Goal: Task Accomplishment & Management: Manage account settings

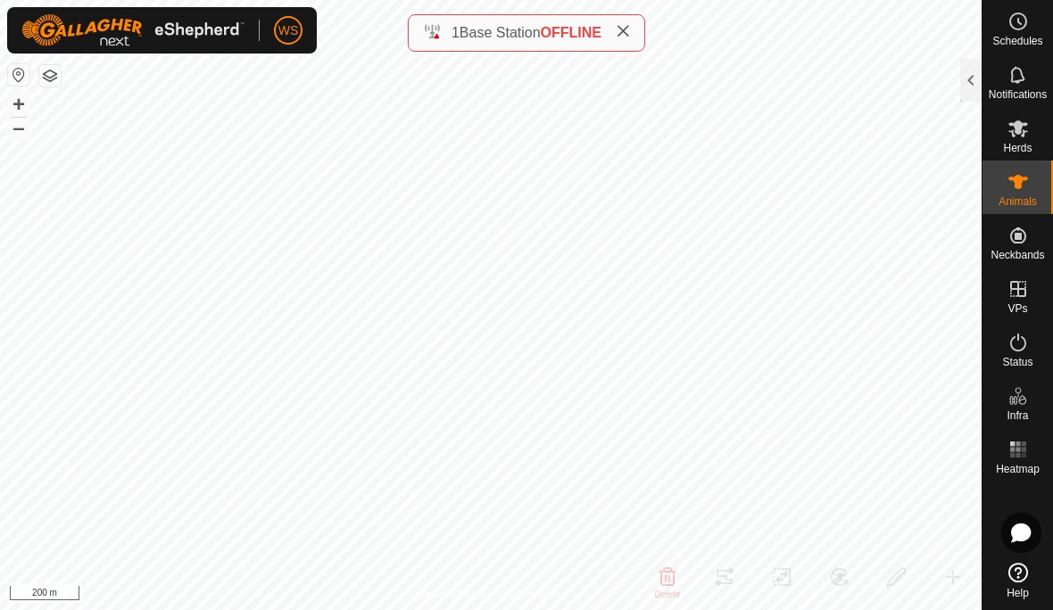
scroll to position [1520, 0]
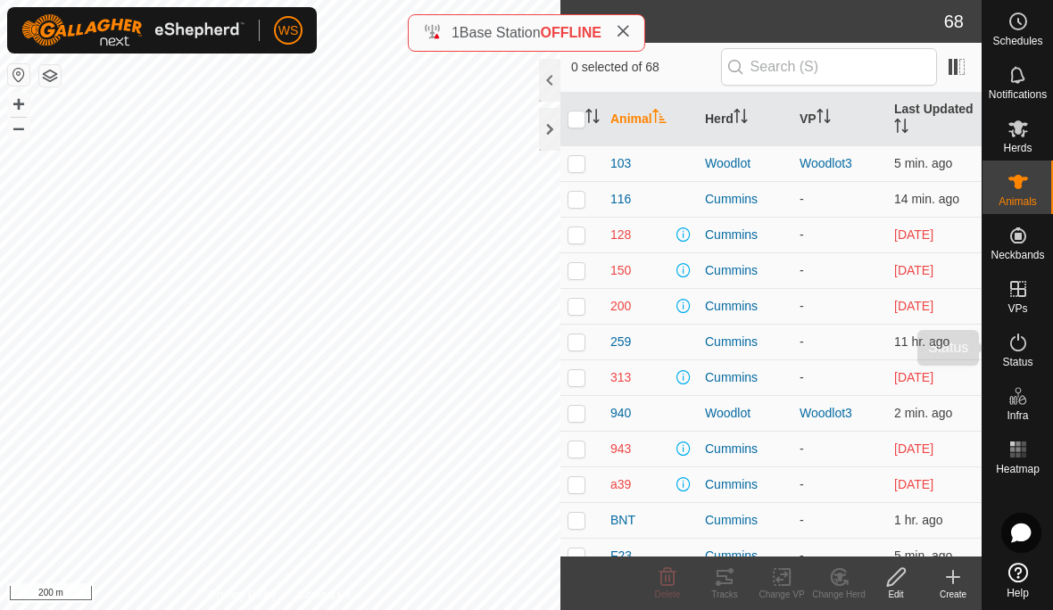
click at [1021, 345] on icon at bounding box center [1018, 342] width 21 height 21
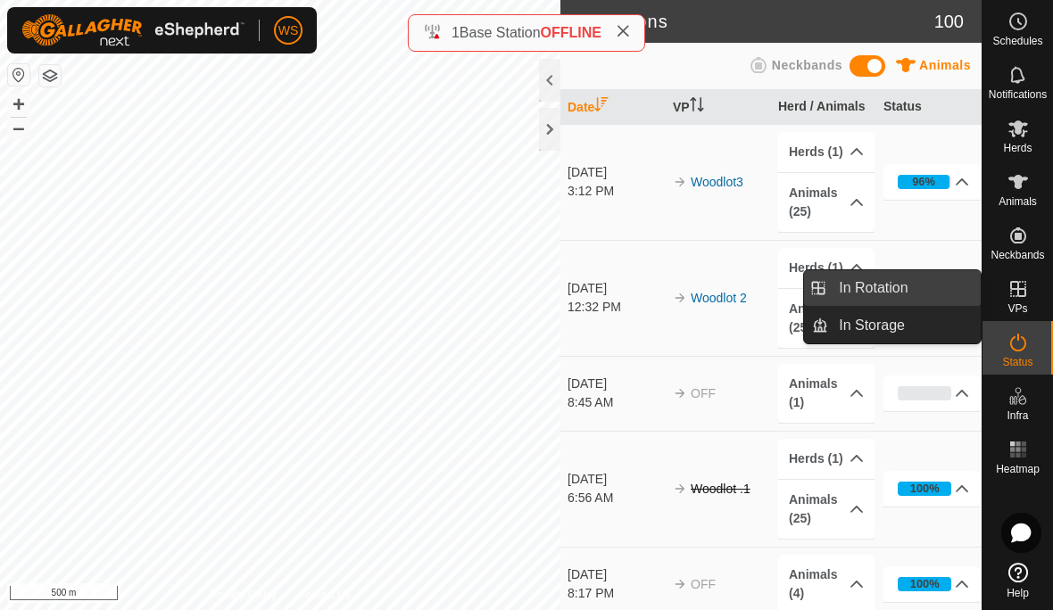
click at [899, 286] on span "In Rotation" at bounding box center [873, 288] width 69 height 21
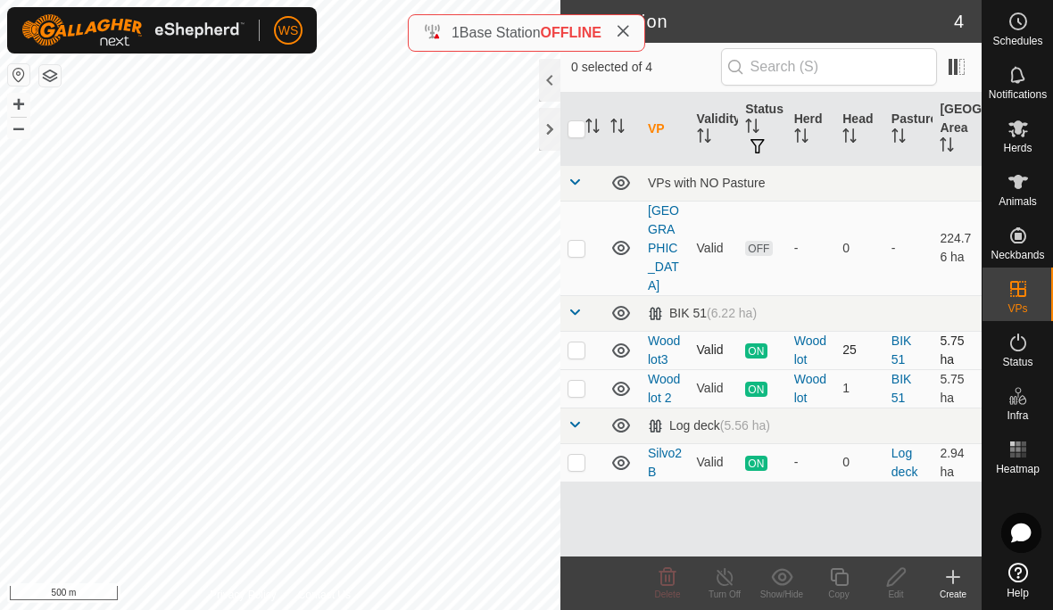
click at [576, 343] on p-checkbox at bounding box center [577, 350] width 18 height 14
checkbox input "true"
click at [841, 585] on icon at bounding box center [839, 577] width 18 height 18
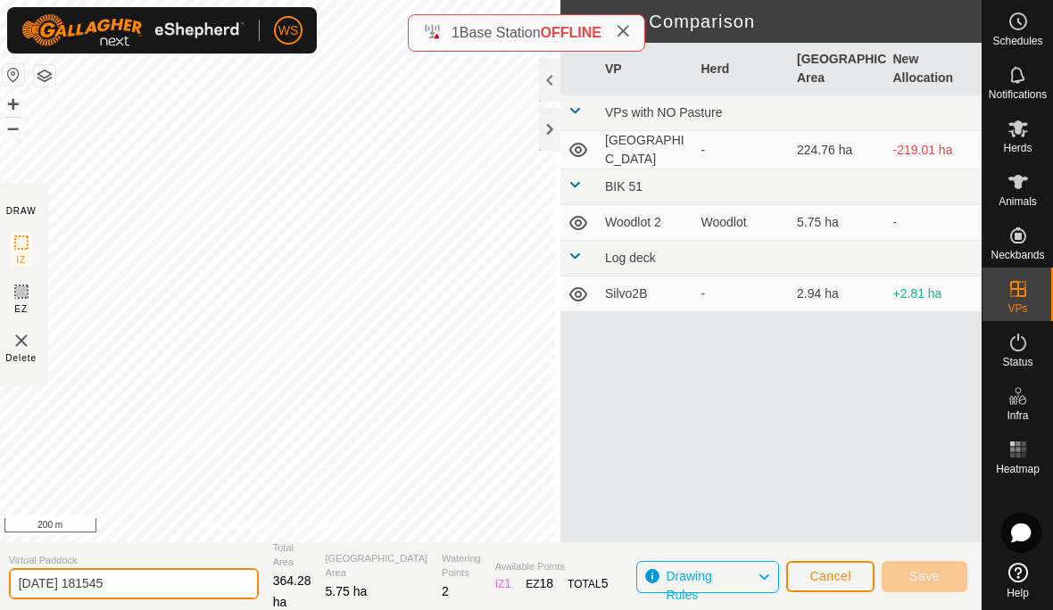
click at [153, 576] on input "2025-08-11 181545" at bounding box center [134, 583] width 250 height 31
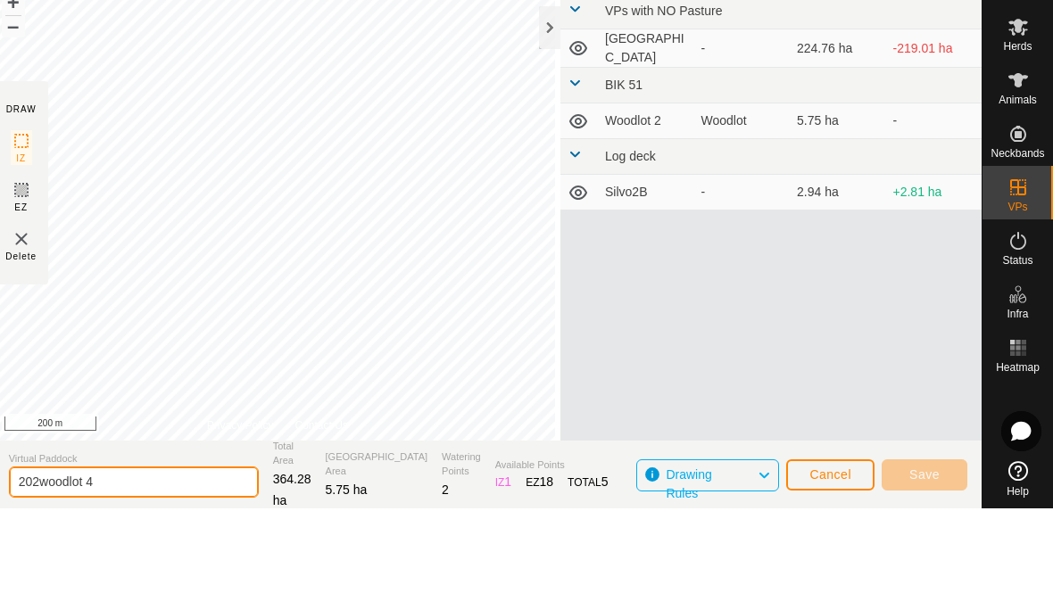
scroll to position [1, 0]
type input "woodlot 4"
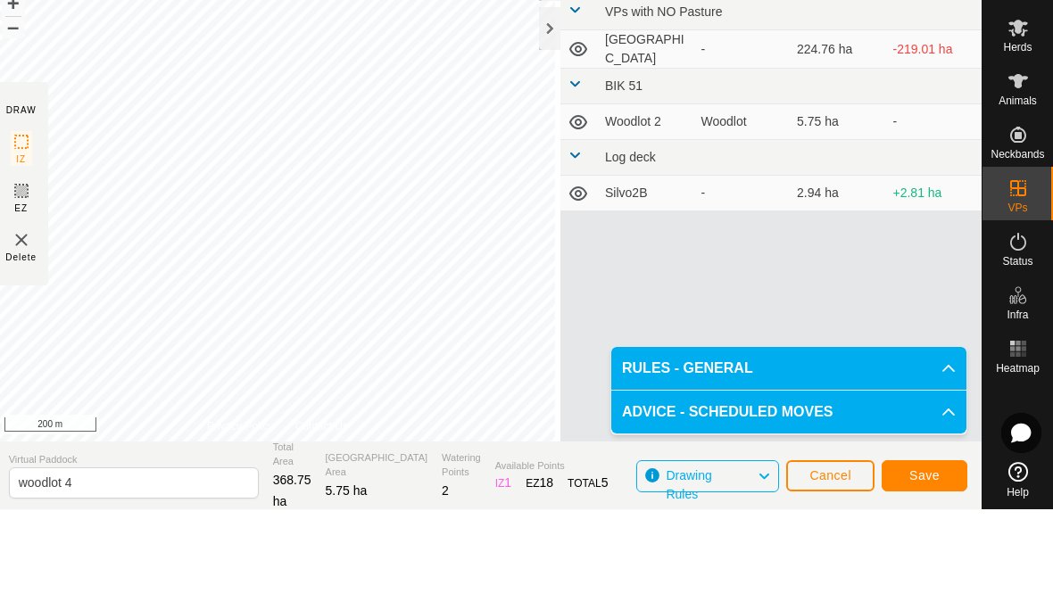
click at [933, 568] on span "Save" at bounding box center [924, 575] width 30 height 14
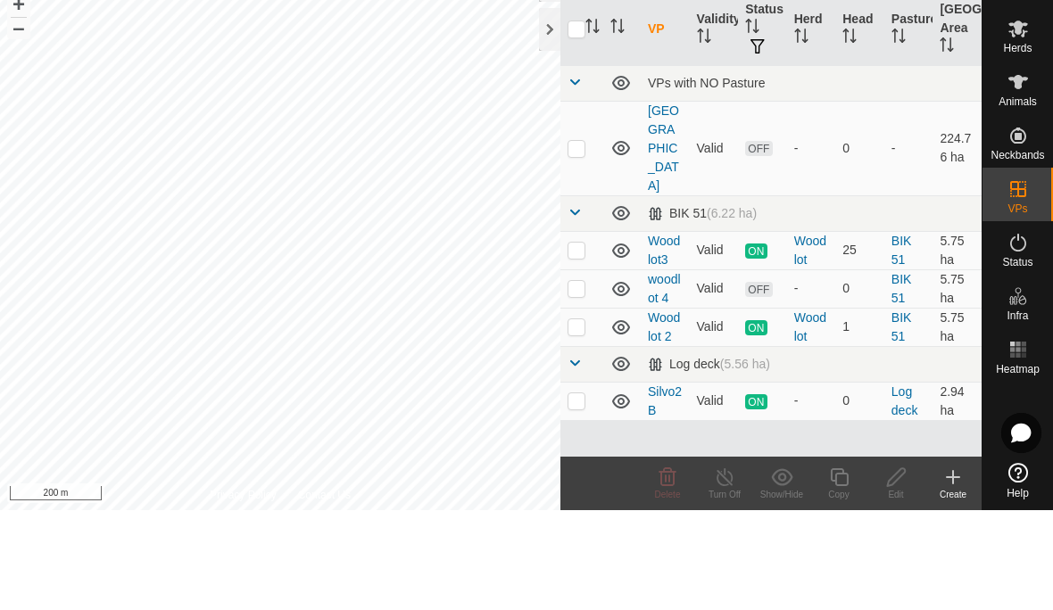
click at [1020, 143] on span "Herds" at bounding box center [1017, 148] width 29 height 11
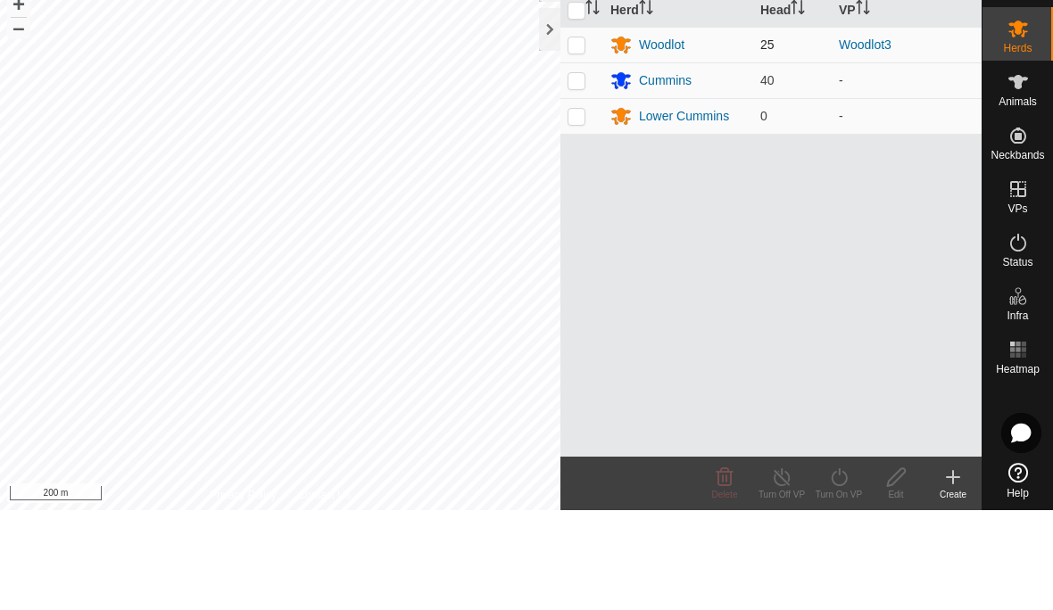
click at [583, 137] on p-checkbox at bounding box center [577, 144] width 18 height 14
checkbox input "true"
click at [842, 568] on icon at bounding box center [839, 577] width 16 height 18
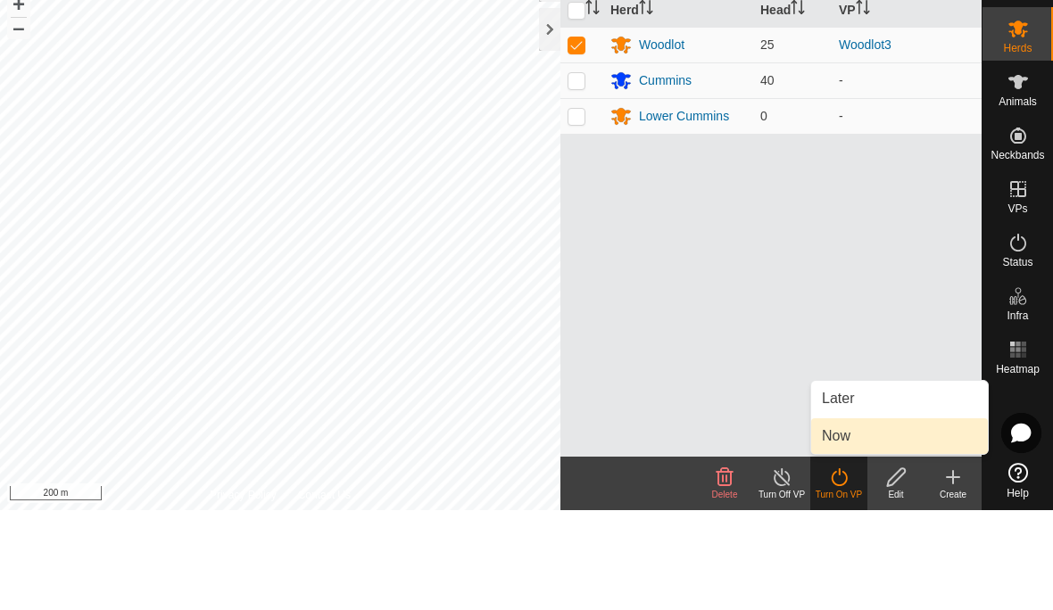
click at [860, 518] on link "Now" at bounding box center [899, 536] width 177 height 36
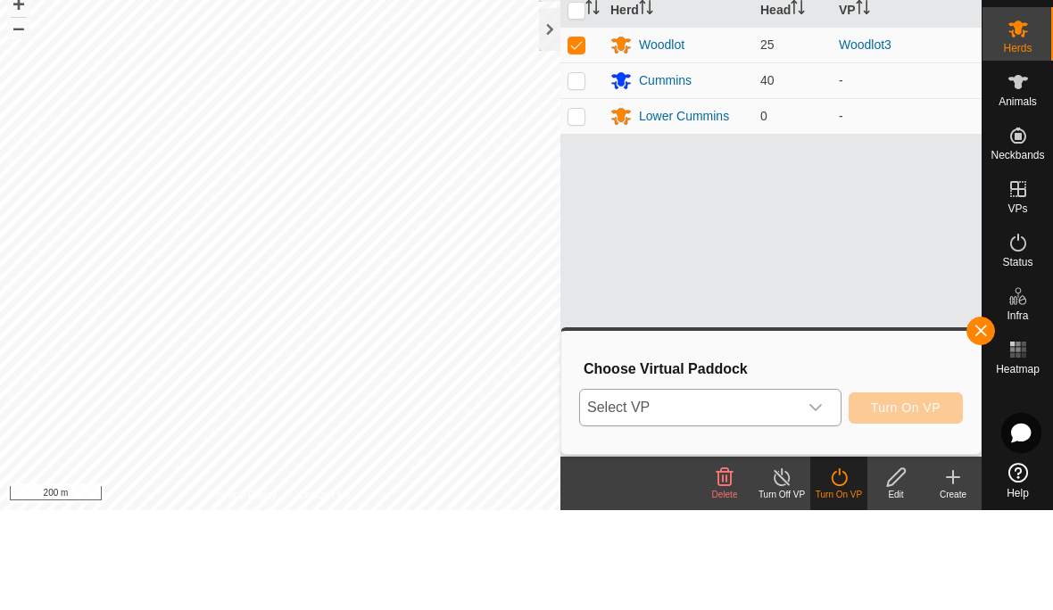
click at [820, 501] on icon "dropdown trigger" at bounding box center [816, 508] width 14 height 14
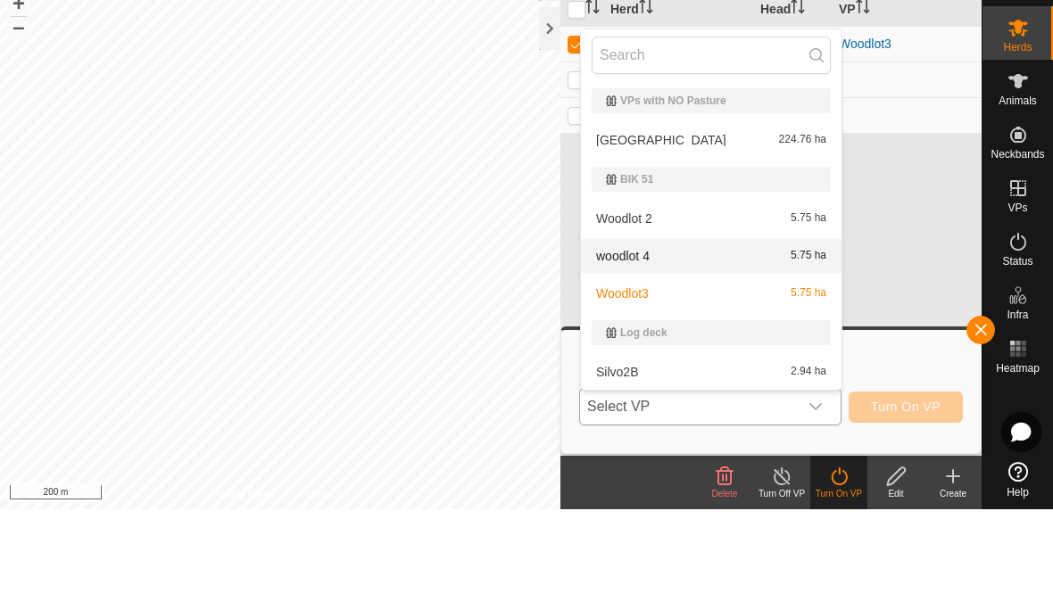
click at [675, 346] on div "woodlot 4 5.75 ha" at bounding box center [711, 356] width 239 height 21
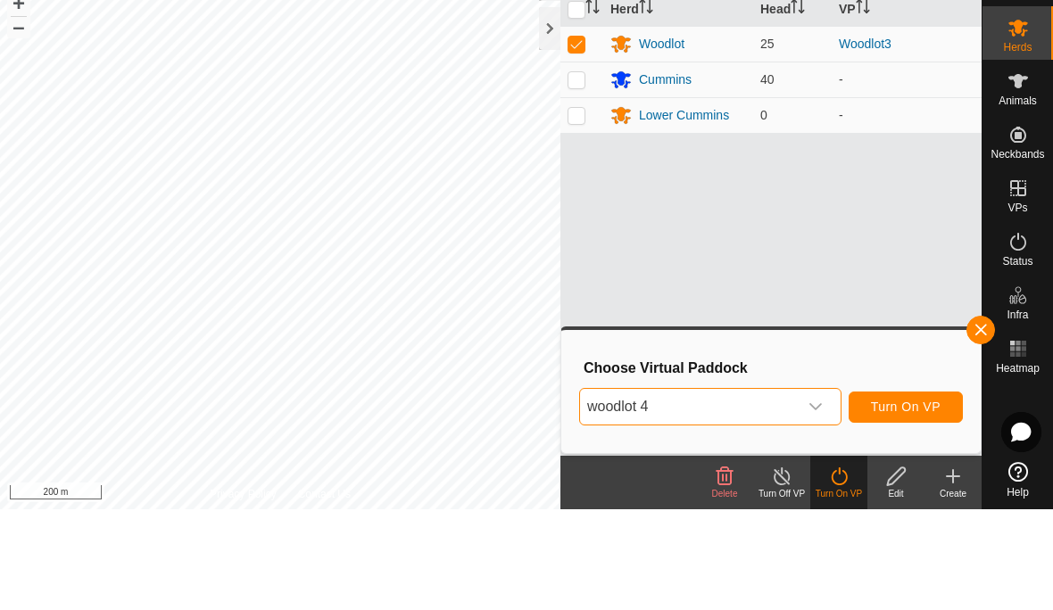
click at [925, 501] on span "Turn On VP" at bounding box center [906, 508] width 70 height 14
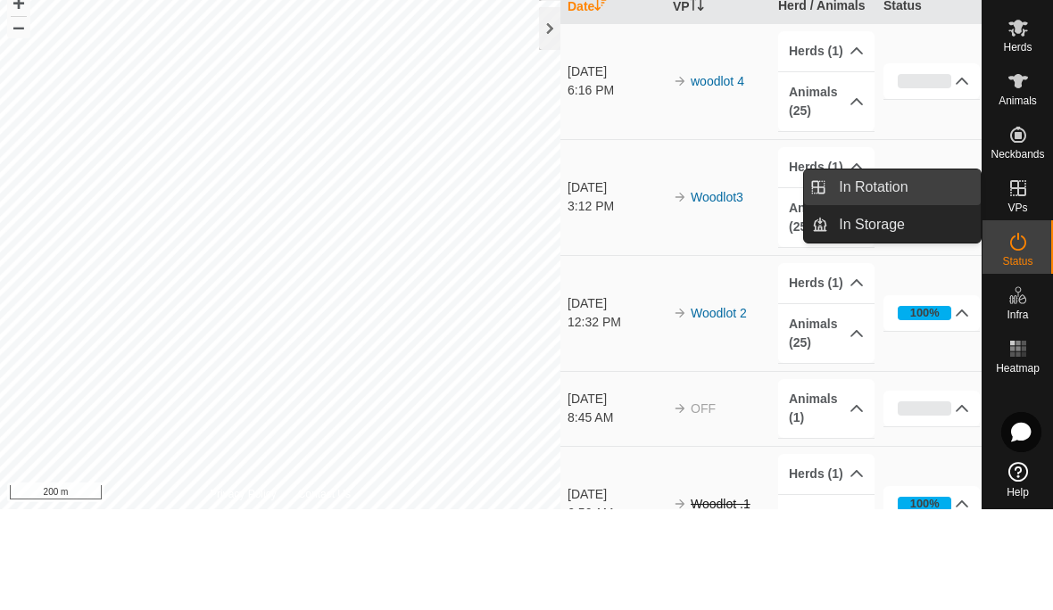
click at [886, 278] on span "In Rotation" at bounding box center [873, 288] width 69 height 21
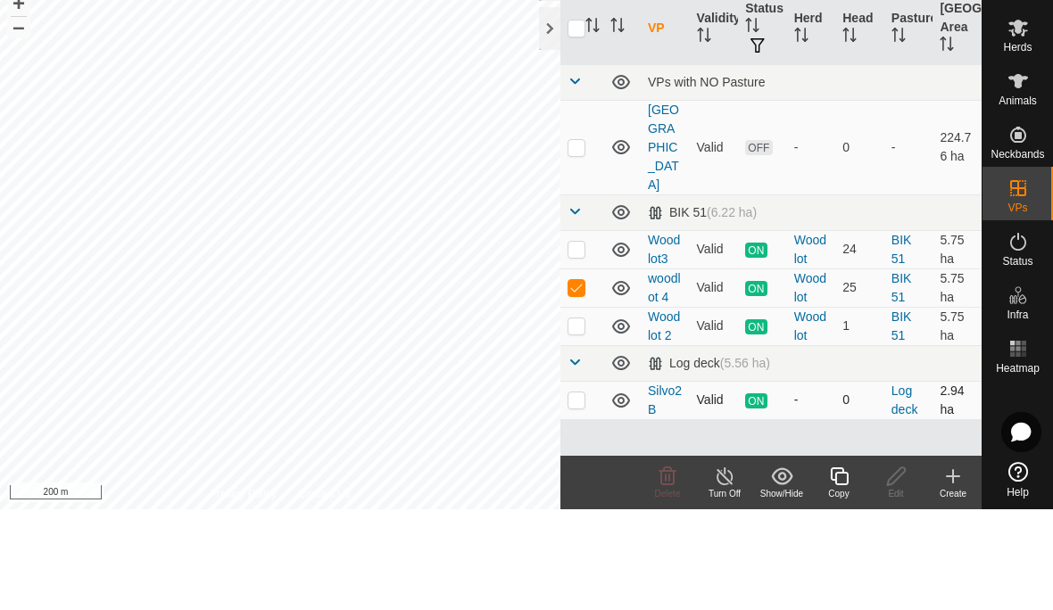
click at [581, 493] on p-checkbox at bounding box center [577, 500] width 18 height 14
checkbox input "true"
click at [626, 491] on icon at bounding box center [620, 501] width 21 height 21
click at [620, 237] on icon at bounding box center [620, 247] width 21 height 21
click at [621, 420] on icon at bounding box center [621, 427] width 18 height 14
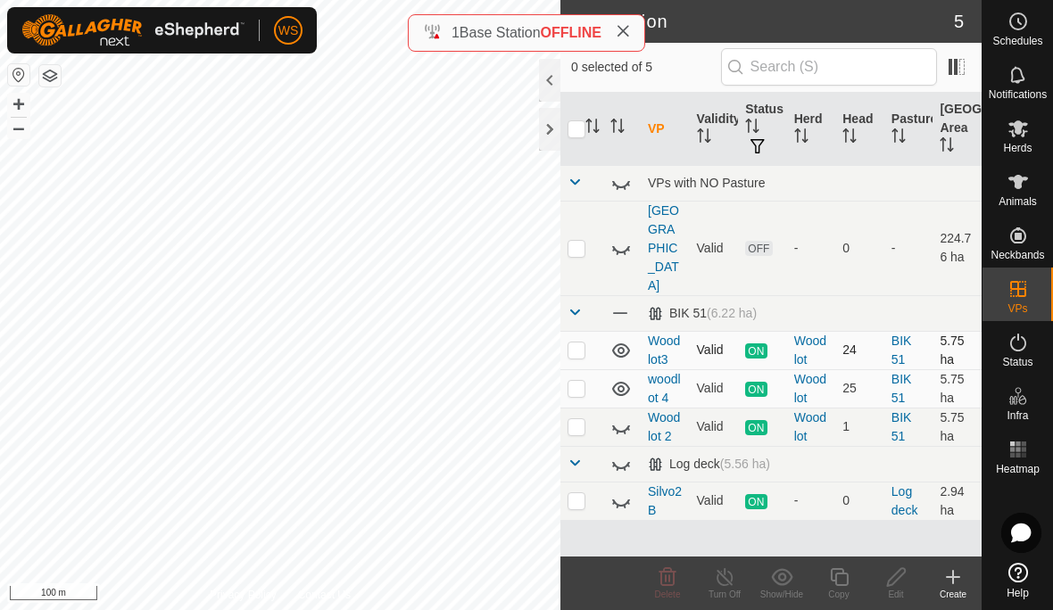
click at [581, 343] on p-checkbox at bounding box center [577, 350] width 18 height 14
click at [574, 343] on p-checkbox at bounding box center [577, 350] width 18 height 14
checkbox input "false"
click at [579, 369] on td at bounding box center [581, 388] width 43 height 38
checkbox input "true"
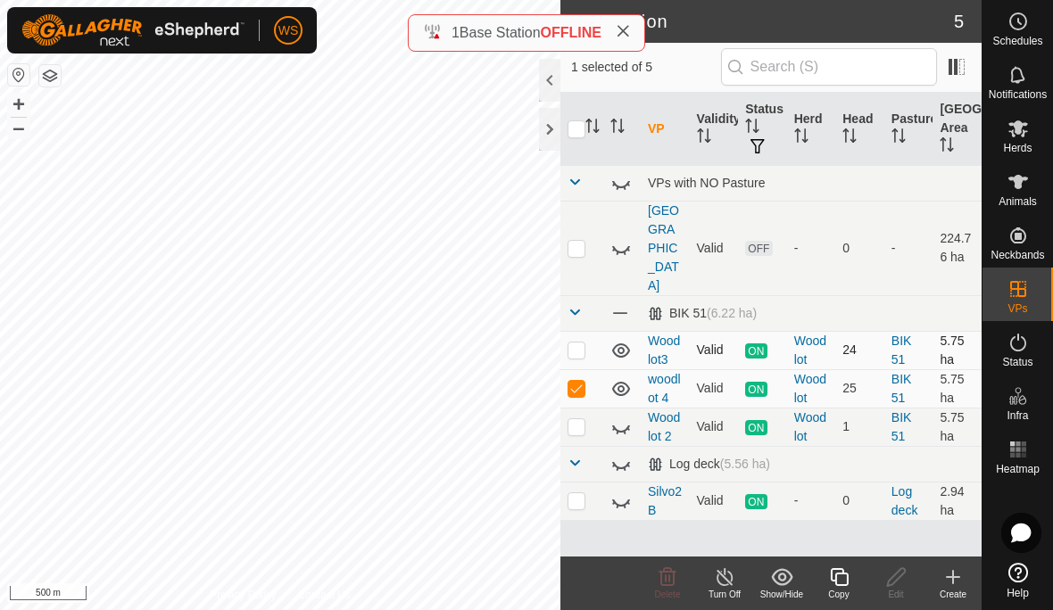
click at [580, 343] on p-checkbox at bounding box center [577, 350] width 18 height 14
checkbox input "true"
click at [576, 381] on p-checkbox at bounding box center [577, 388] width 18 height 14
checkbox input "false"
click at [574, 343] on p-checkbox at bounding box center [577, 350] width 18 height 14
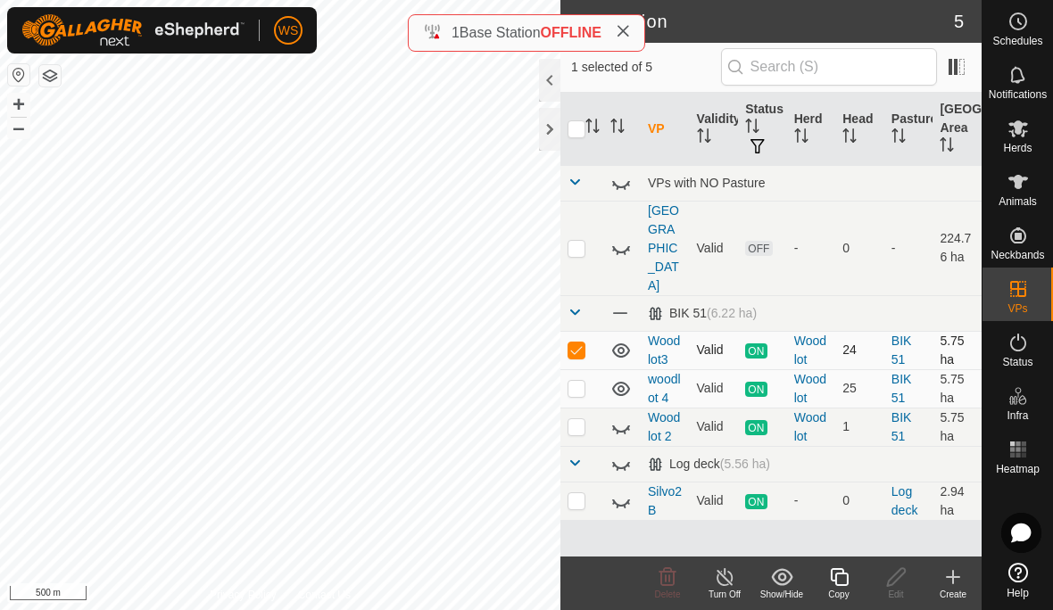
checkbox input "false"
click at [1018, 357] on span "Status" at bounding box center [1017, 362] width 30 height 11
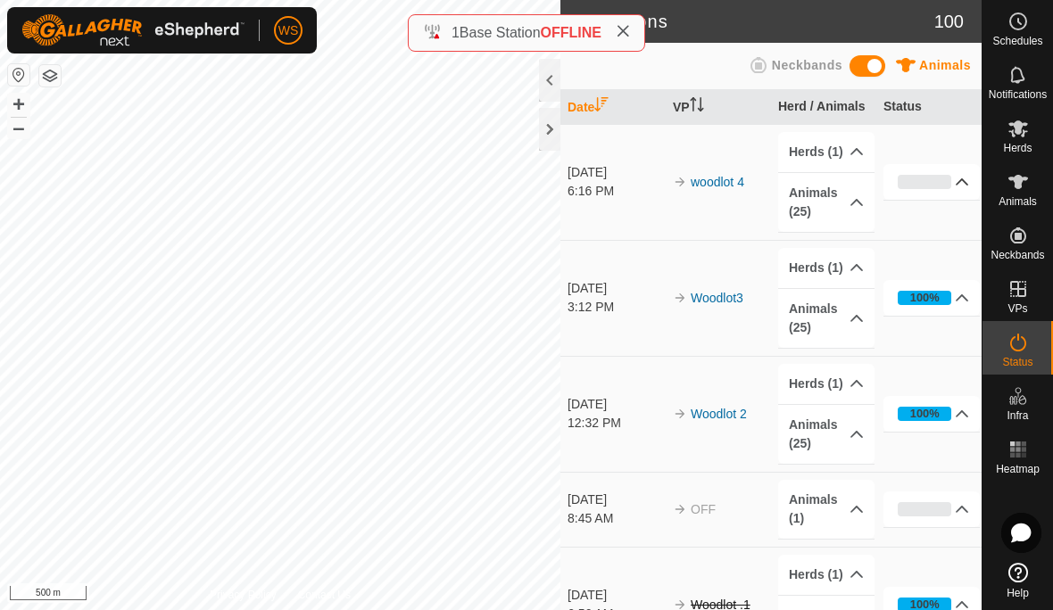
click at [967, 184] on icon at bounding box center [963, 181] width 12 height 7
click at [833, 204] on p-accordion-header "Animals (25)" at bounding box center [826, 202] width 96 height 59
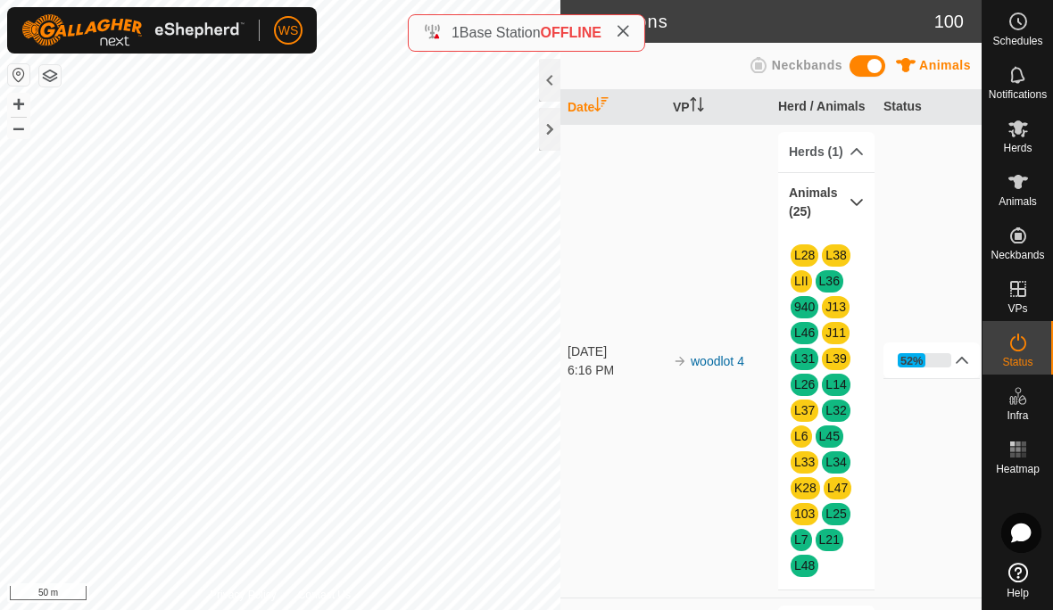
click at [1016, 205] on span "Animals" at bounding box center [1018, 201] width 38 height 11
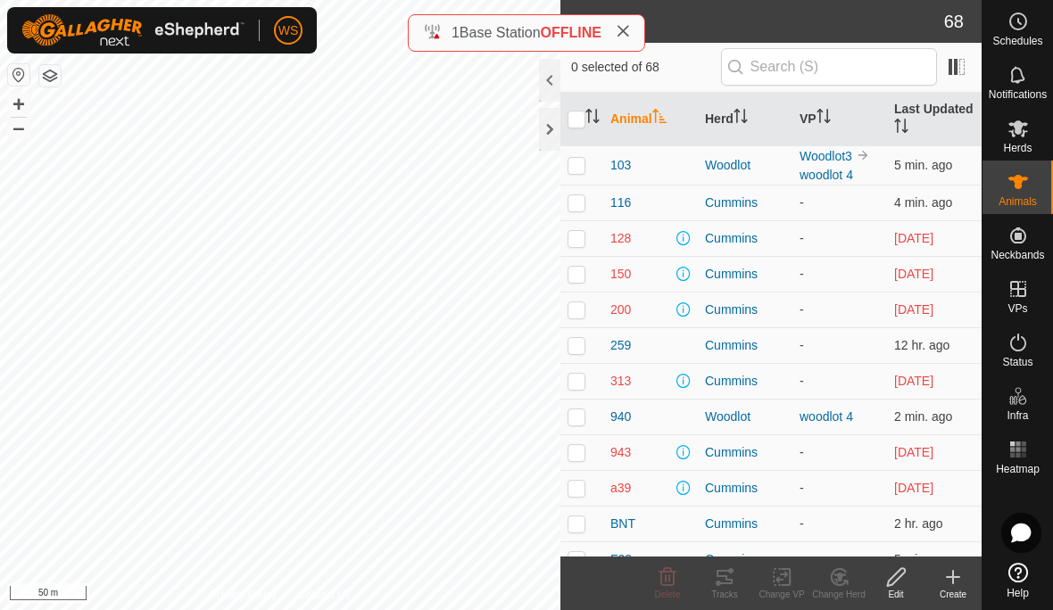
click at [820, 126] on p-sorticon "Activate to sort" at bounding box center [824, 119] width 14 height 14
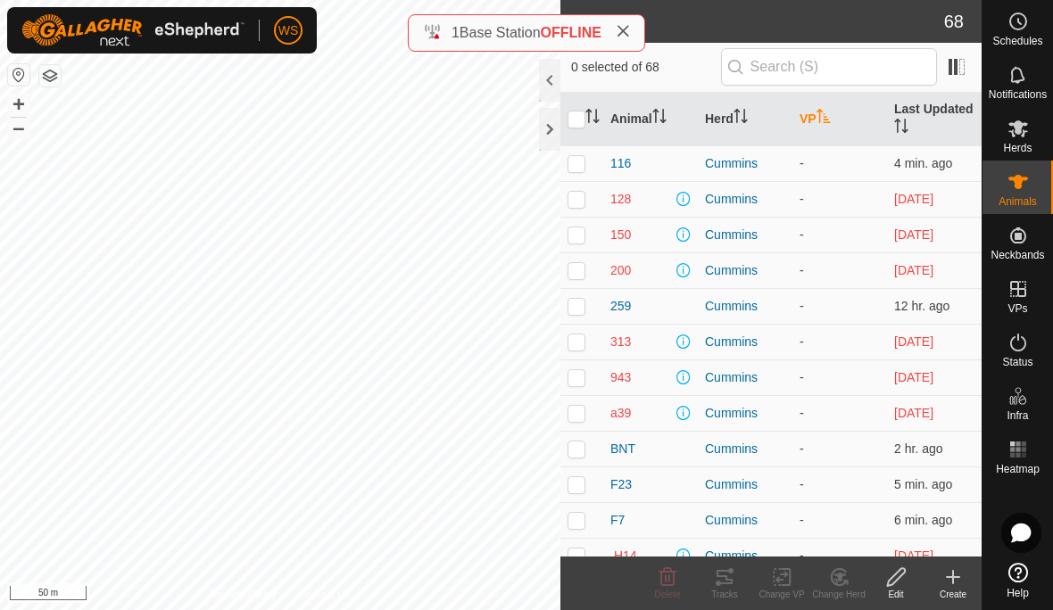
click at [828, 120] on icon "Activate to sort" at bounding box center [823, 116] width 13 height 14
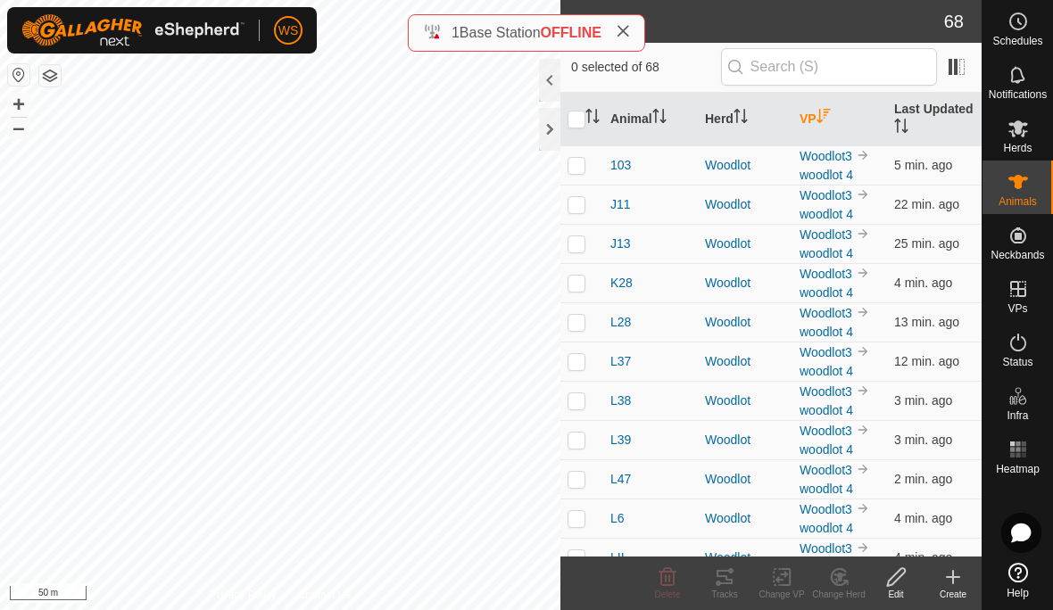
click at [585, 171] on td at bounding box center [581, 164] width 43 height 39
click at [585, 171] on p-checkbox at bounding box center [577, 165] width 18 height 14
checkbox input "false"
click at [590, 247] on td at bounding box center [581, 243] width 43 height 39
checkbox input "true"
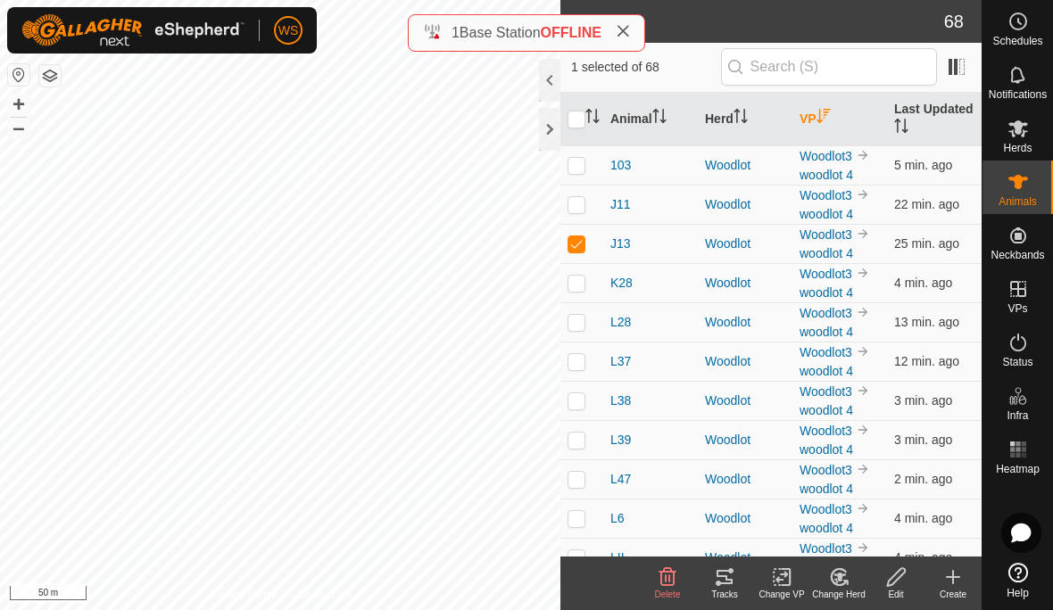
click at [585, 202] on td at bounding box center [581, 204] width 43 height 39
checkbox input "true"
click at [585, 168] on td at bounding box center [581, 164] width 43 height 39
checkbox input "true"
click at [578, 283] on p-checkbox at bounding box center [577, 283] width 18 height 14
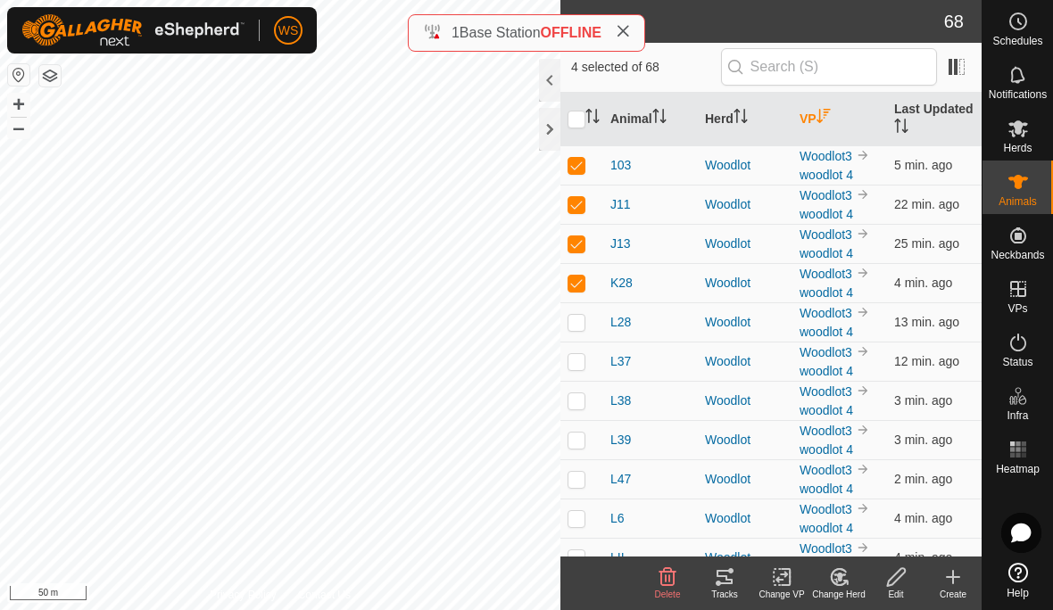
checkbox input "true"
click at [592, 319] on td at bounding box center [581, 322] width 43 height 39
checkbox input "true"
click at [582, 355] on p-checkbox at bounding box center [577, 361] width 18 height 14
checkbox input "true"
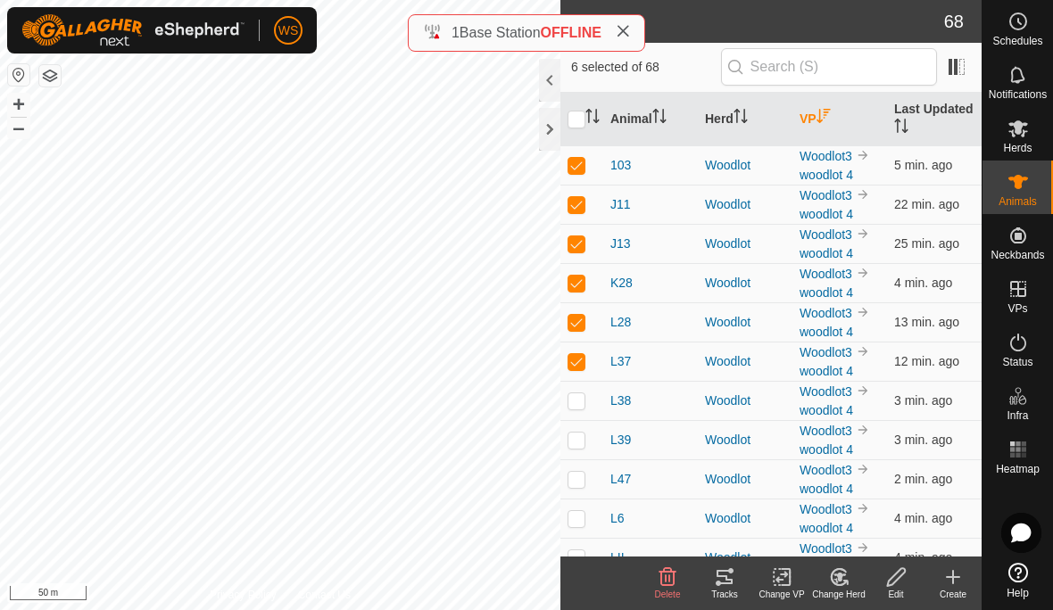
click at [579, 404] on p-checkbox at bounding box center [577, 401] width 18 height 14
checkbox input "true"
click at [574, 439] on p-checkbox at bounding box center [577, 440] width 18 height 14
checkbox input "true"
click at [585, 483] on p-checkbox at bounding box center [577, 479] width 18 height 14
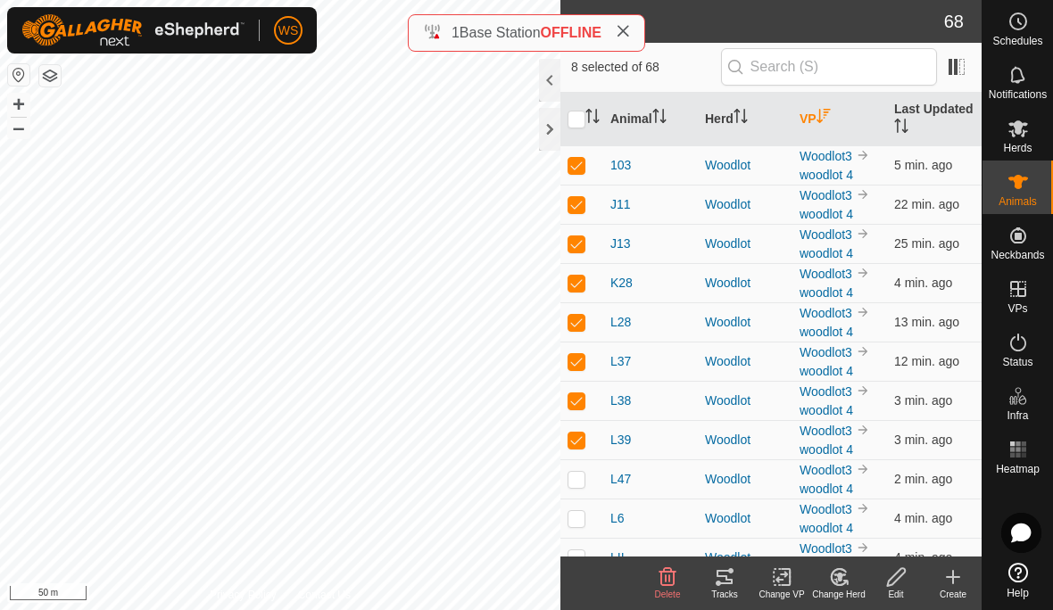
checkbox input "true"
click at [585, 526] on td at bounding box center [581, 518] width 43 height 39
checkbox input "true"
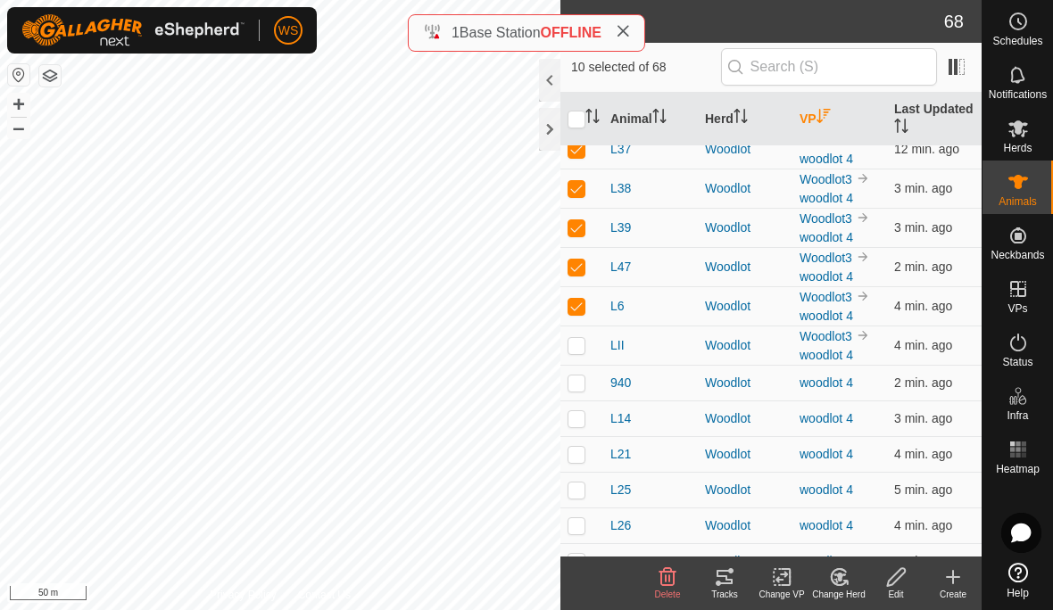
scroll to position [215, 0]
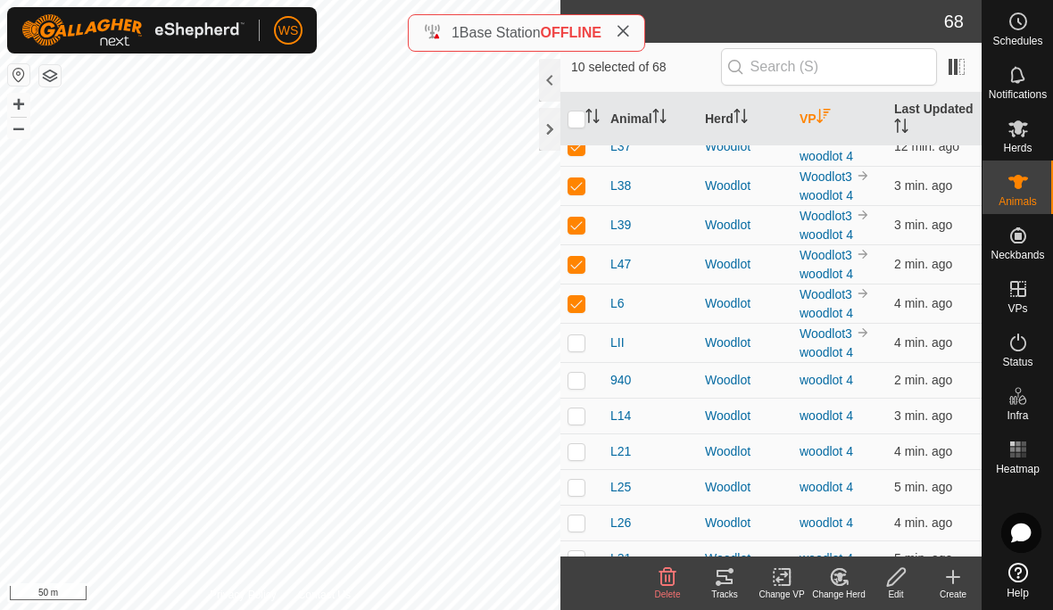
click at [589, 352] on td at bounding box center [581, 342] width 43 height 39
click at [576, 348] on p-checkbox at bounding box center [577, 343] width 18 height 14
click at [573, 340] on p-checkbox at bounding box center [577, 343] width 18 height 14
checkbox input "true"
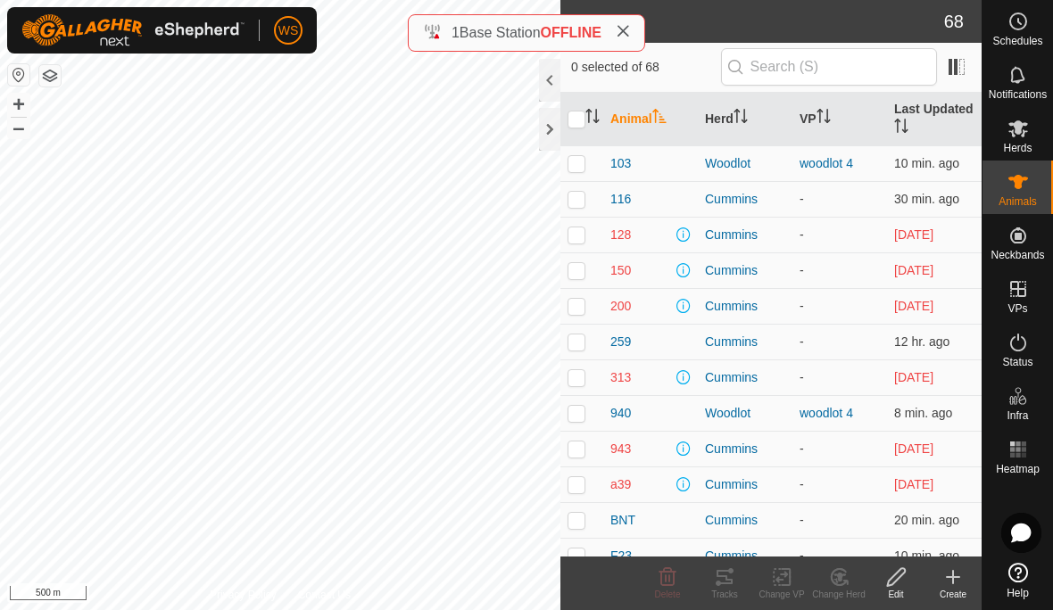
click at [549, 135] on div at bounding box center [549, 129] width 21 height 43
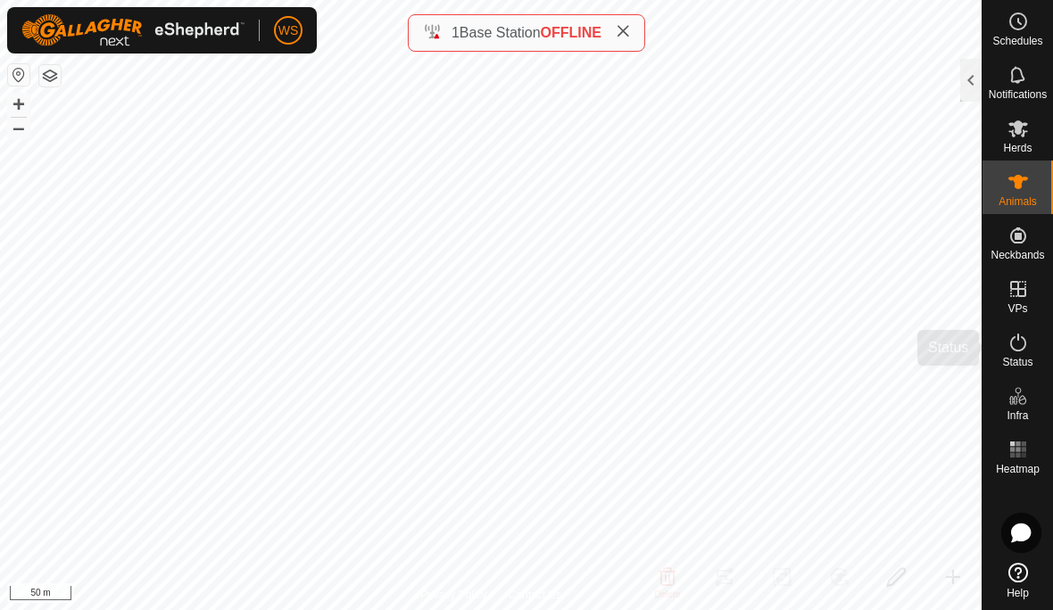
click at [1024, 350] on icon at bounding box center [1018, 342] width 21 height 21
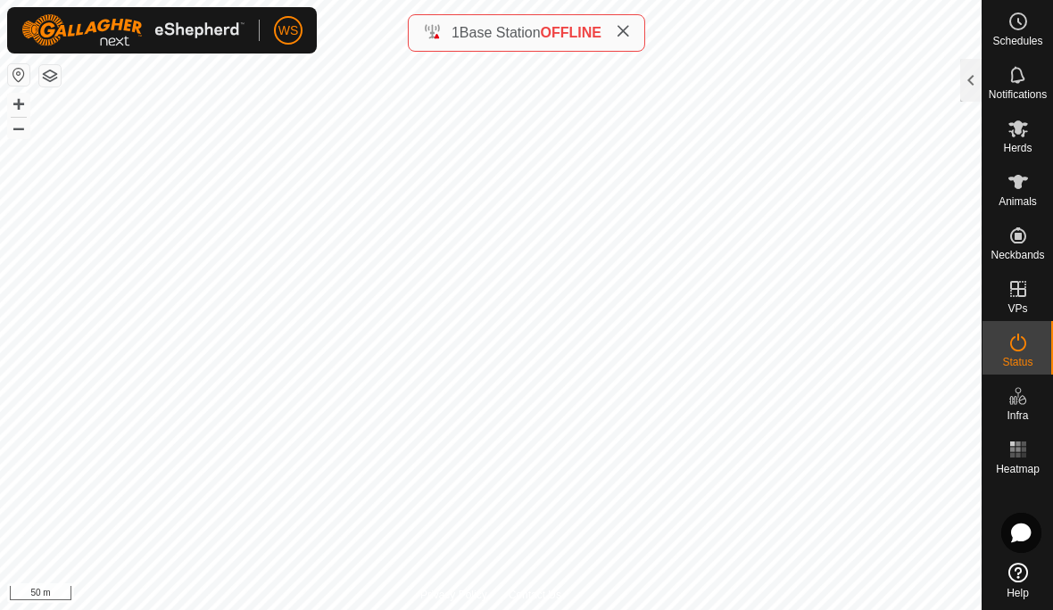
click at [972, 83] on div at bounding box center [970, 80] width 21 height 43
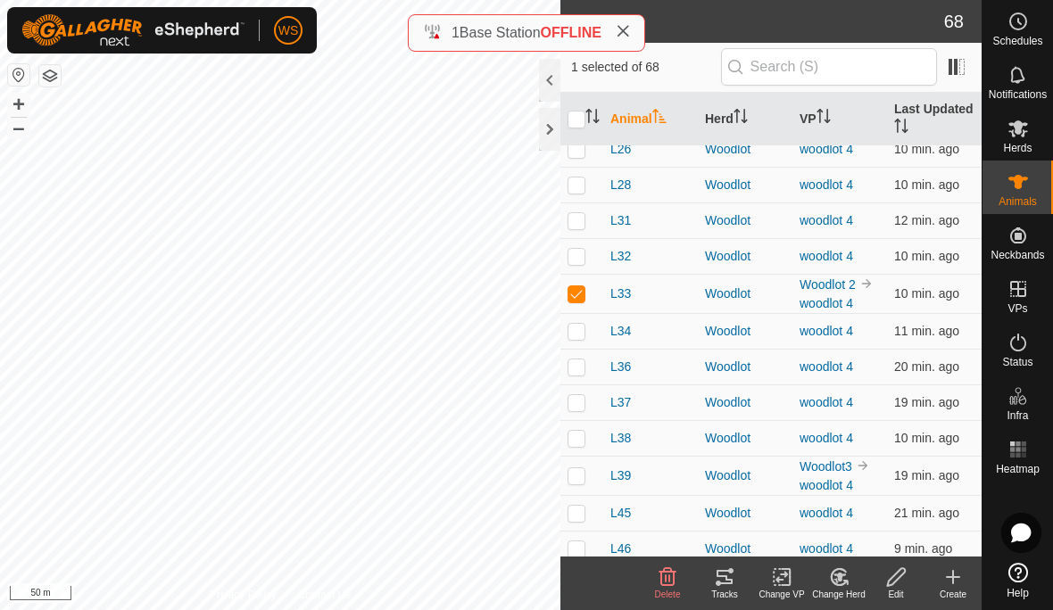
scroll to position [1665, 0]
checkbox input "false"
checkbox input "true"
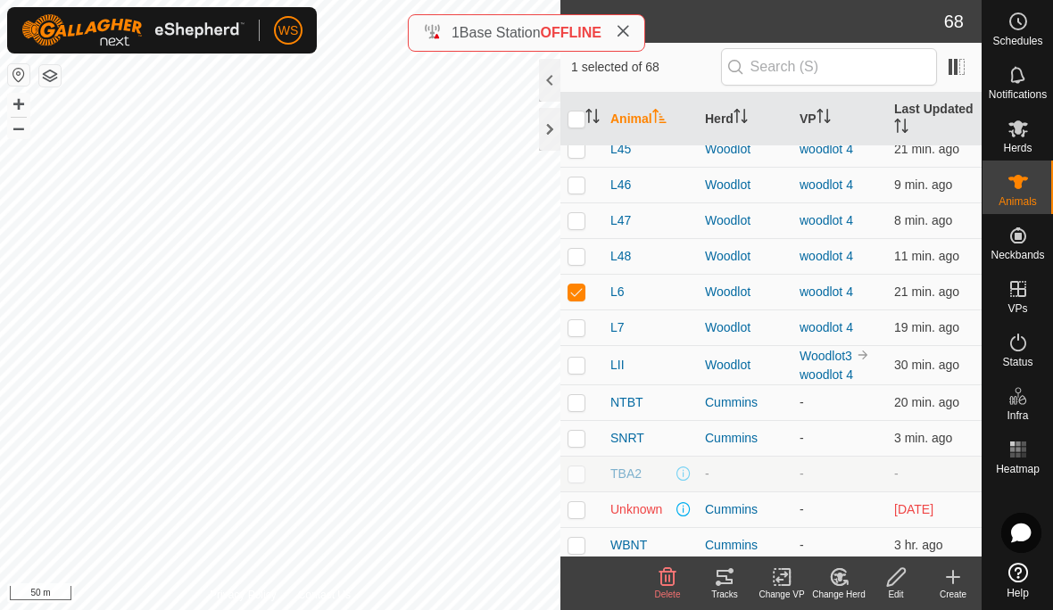
scroll to position [2030, 0]
checkbox input "true"
checkbox input "false"
click at [831, 113] on icon "Activate to sort" at bounding box center [824, 116] width 14 height 14
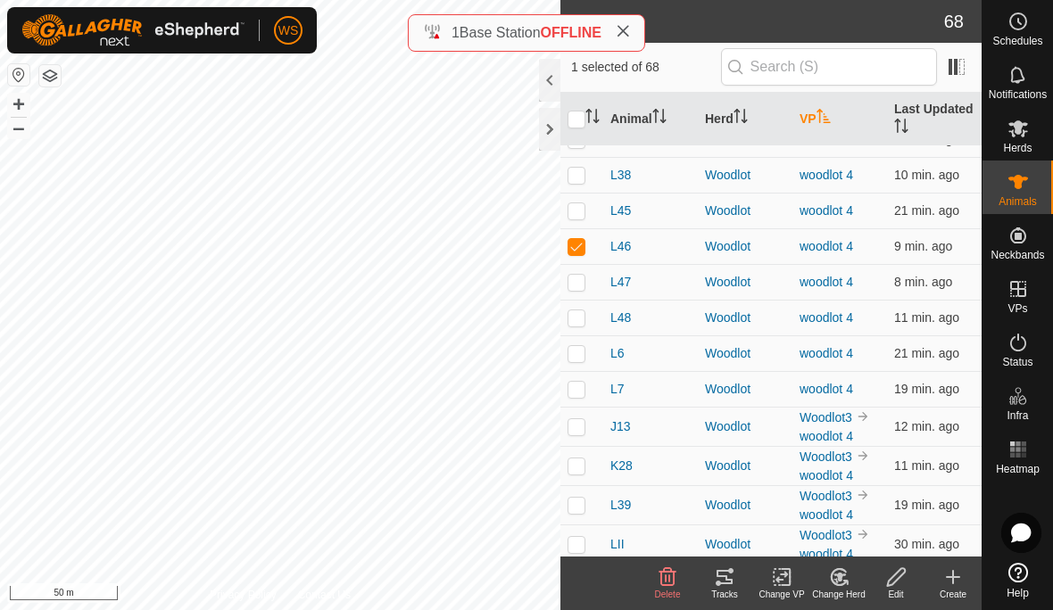
scroll to position [0, 0]
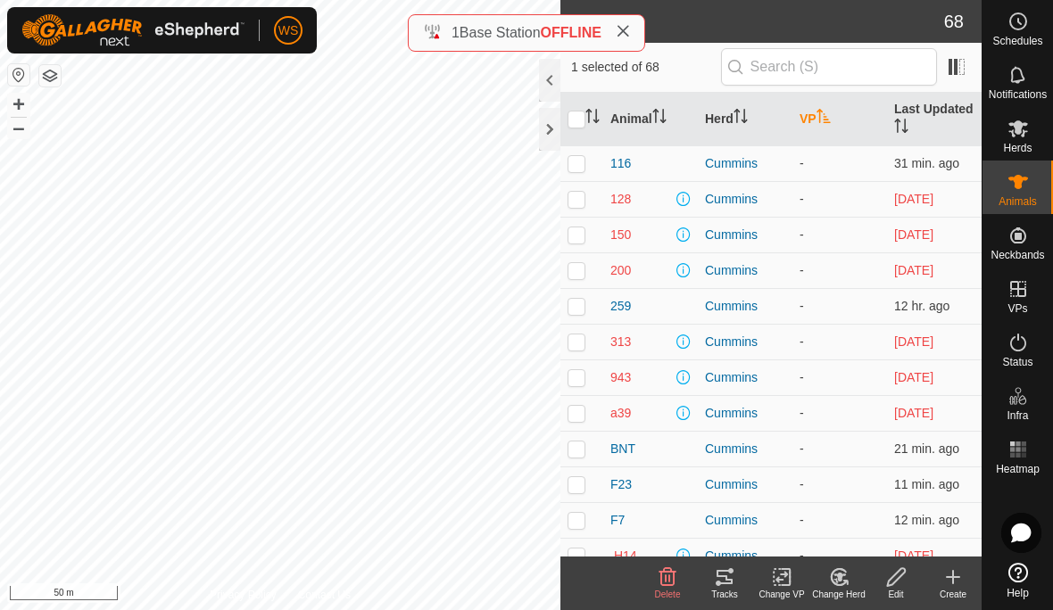
click at [836, 116] on th "VP" at bounding box center [839, 120] width 95 height 54
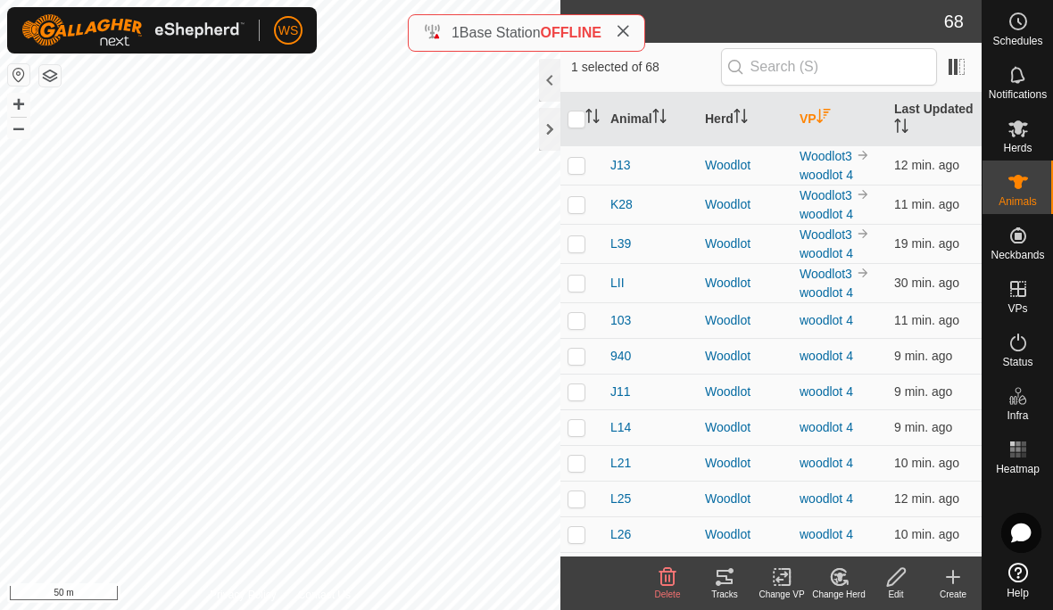
click at [580, 283] on p-checkbox at bounding box center [577, 283] width 18 height 14
checkbox input "true"
click at [579, 245] on p-checkbox at bounding box center [577, 243] width 18 height 14
checkbox input "true"
click at [578, 204] on p-checkbox at bounding box center [577, 204] width 18 height 14
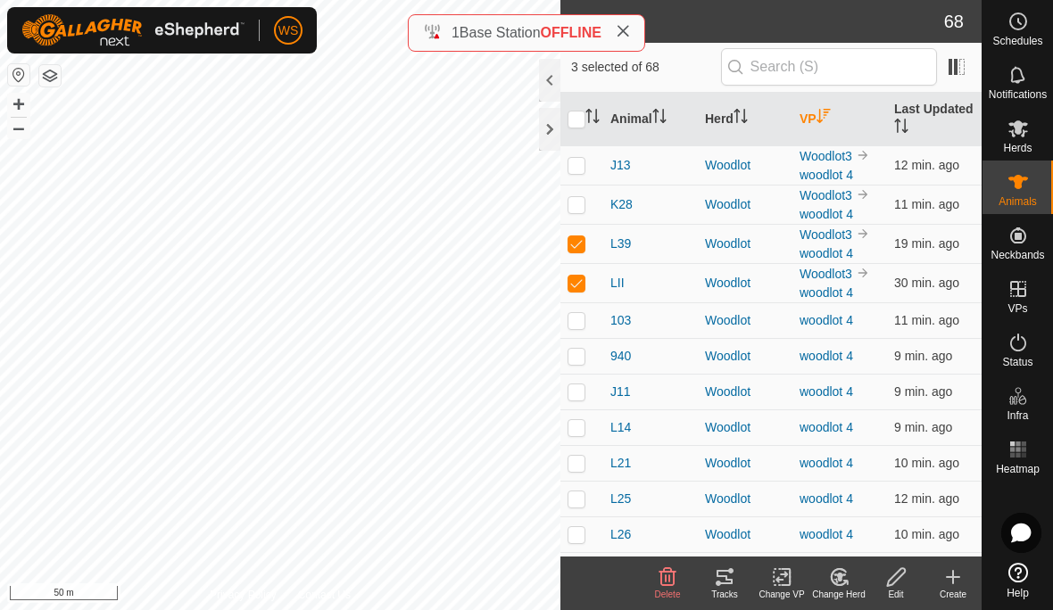
checkbox input "true"
click at [576, 169] on p-checkbox at bounding box center [577, 165] width 18 height 14
checkbox input "false"
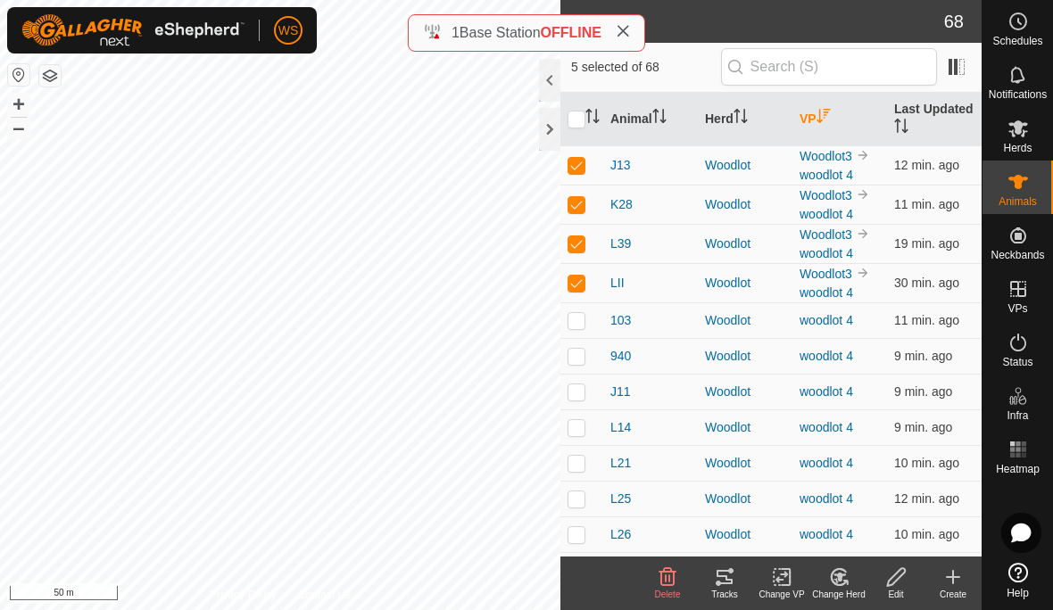
checkbox input "false"
click at [583, 287] on p-checkbox at bounding box center [577, 283] width 18 height 14
checkbox input "true"
click at [578, 245] on p-checkbox at bounding box center [577, 243] width 18 height 14
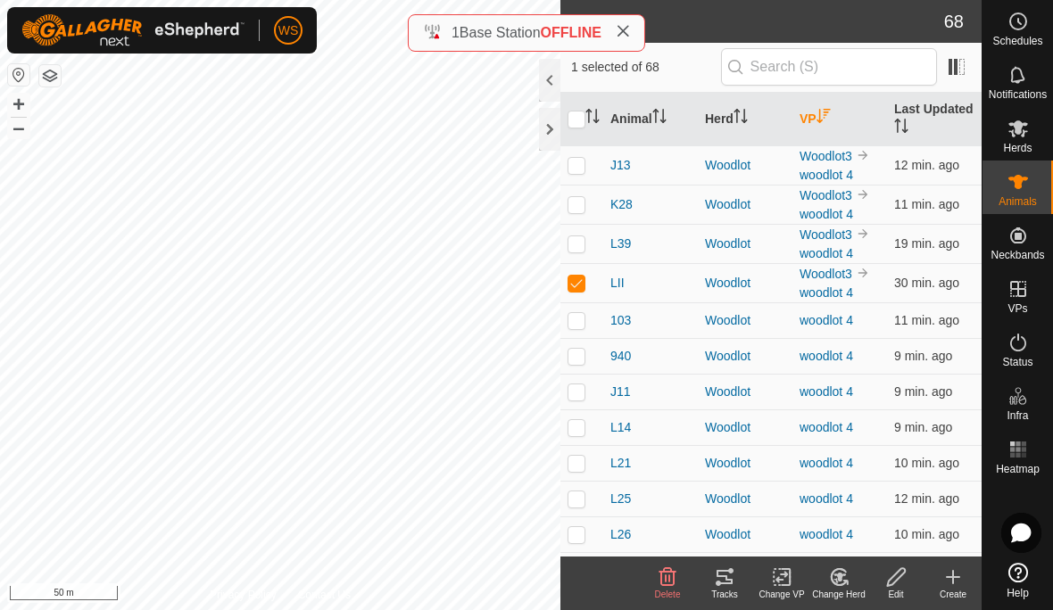
checkbox input "true"
click at [572, 216] on td at bounding box center [581, 204] width 43 height 39
checkbox input "true"
click at [585, 159] on p-checkbox at bounding box center [577, 165] width 18 height 14
checkbox input "true"
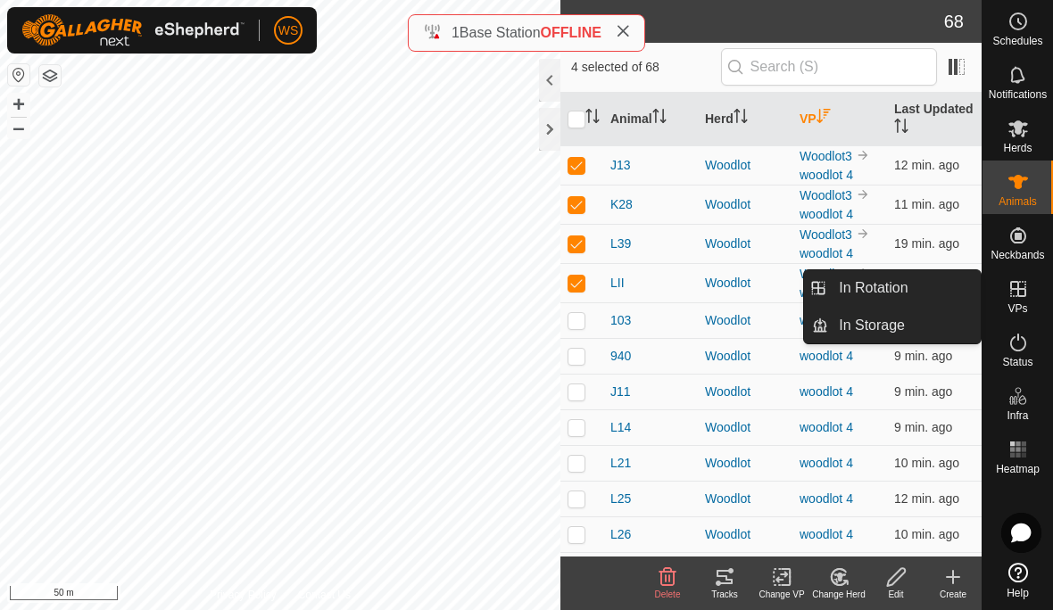
click at [913, 295] on link "In Rotation" at bounding box center [904, 288] width 153 height 36
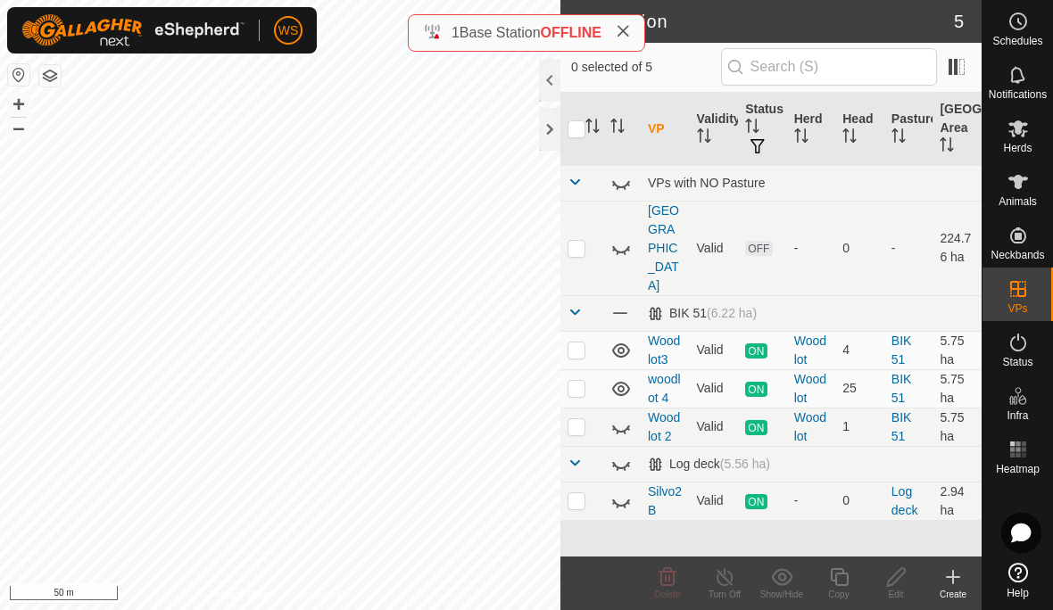
click at [626, 426] on icon at bounding box center [621, 429] width 18 height 7
click at [583, 493] on p-checkbox at bounding box center [577, 500] width 18 height 14
click at [623, 491] on icon at bounding box center [620, 501] width 21 height 21
click at [579, 493] on p-checkbox at bounding box center [577, 500] width 18 height 14
checkbox input "false"
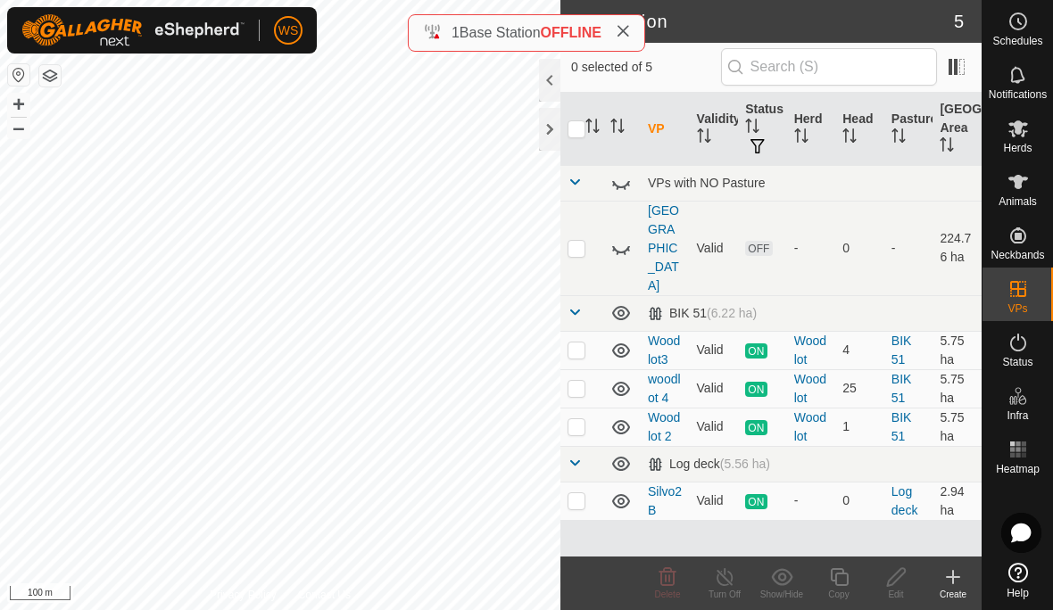
click at [623, 494] on icon at bounding box center [621, 501] width 18 height 14
click at [631, 491] on icon at bounding box center [620, 501] width 21 height 21
click at [827, 332] on div "Woodlot" at bounding box center [811, 350] width 35 height 37
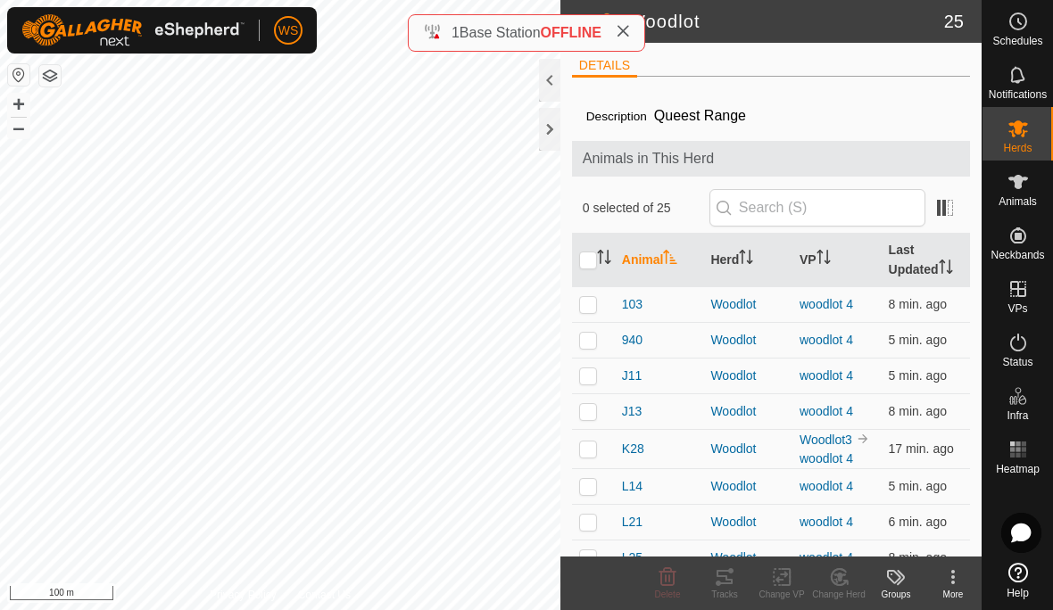
click at [1023, 352] on icon at bounding box center [1018, 342] width 21 height 21
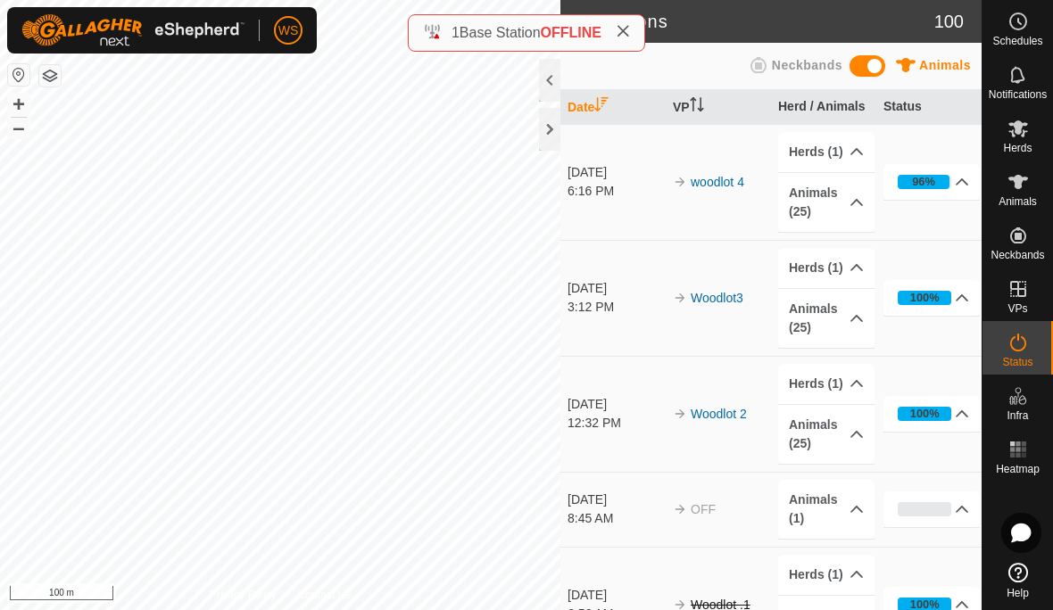
click at [853, 205] on icon at bounding box center [857, 202] width 14 height 14
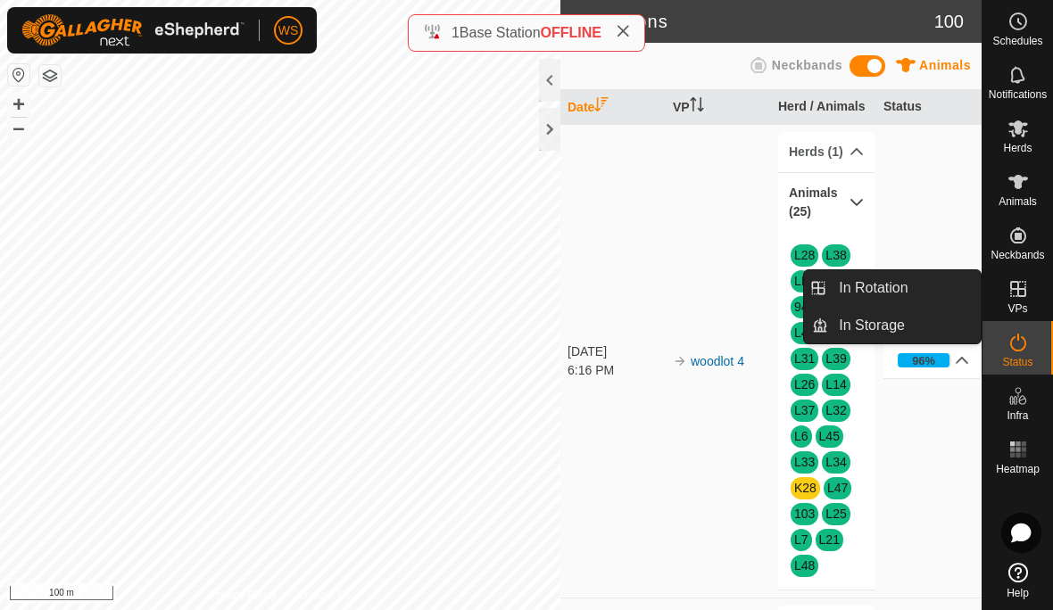
click at [905, 291] on span "In Rotation" at bounding box center [873, 288] width 69 height 21
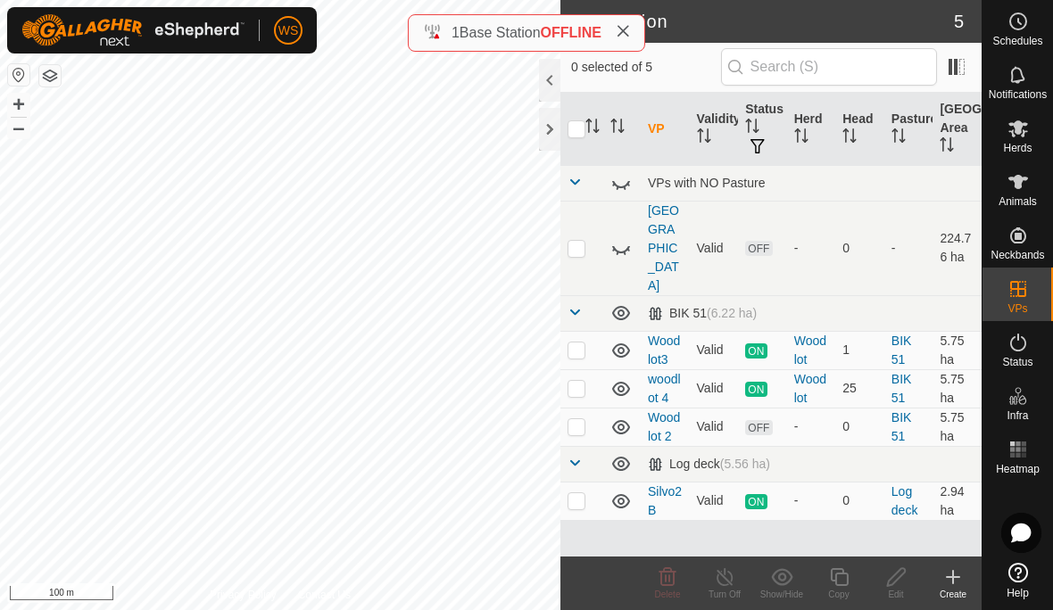
click at [572, 419] on p-checkbox at bounding box center [577, 426] width 18 height 14
click at [788, 596] on div "Show/Hide" at bounding box center [781, 594] width 57 height 13
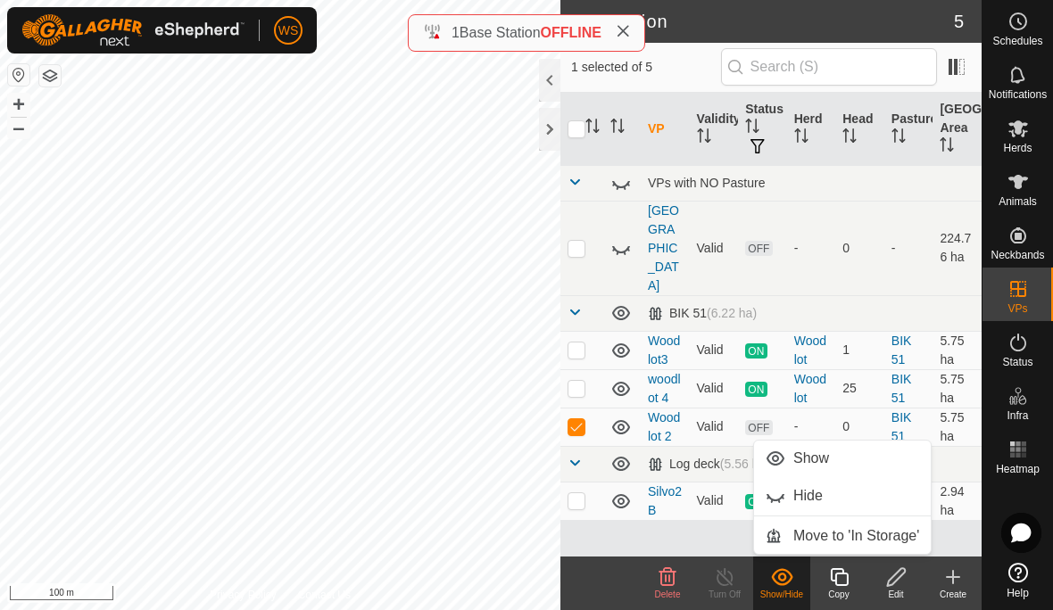
click at [841, 540] on span "Move to 'In Storage'" at bounding box center [856, 536] width 126 height 21
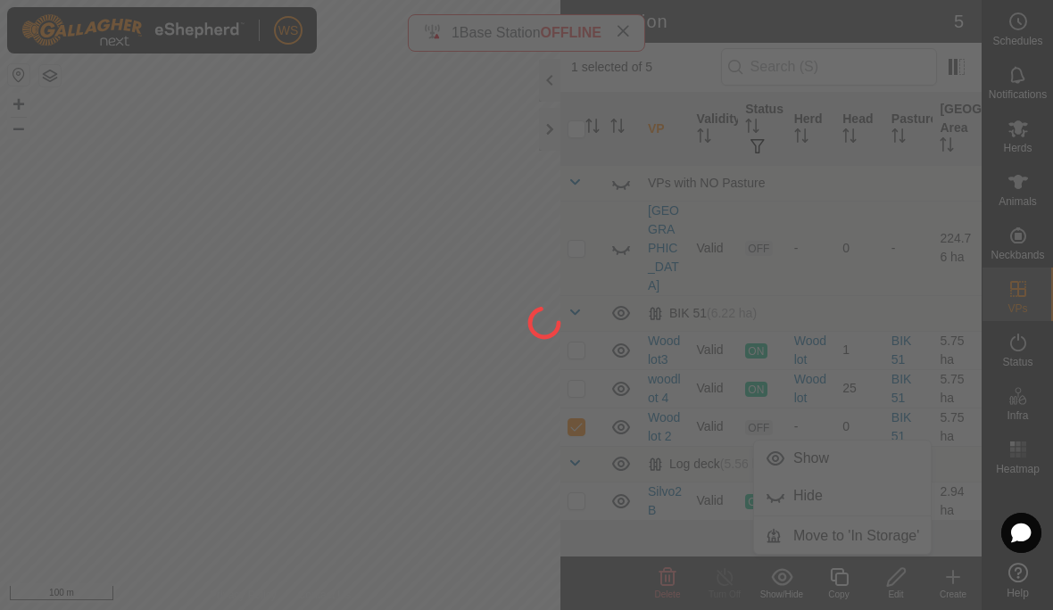
checkbox input "false"
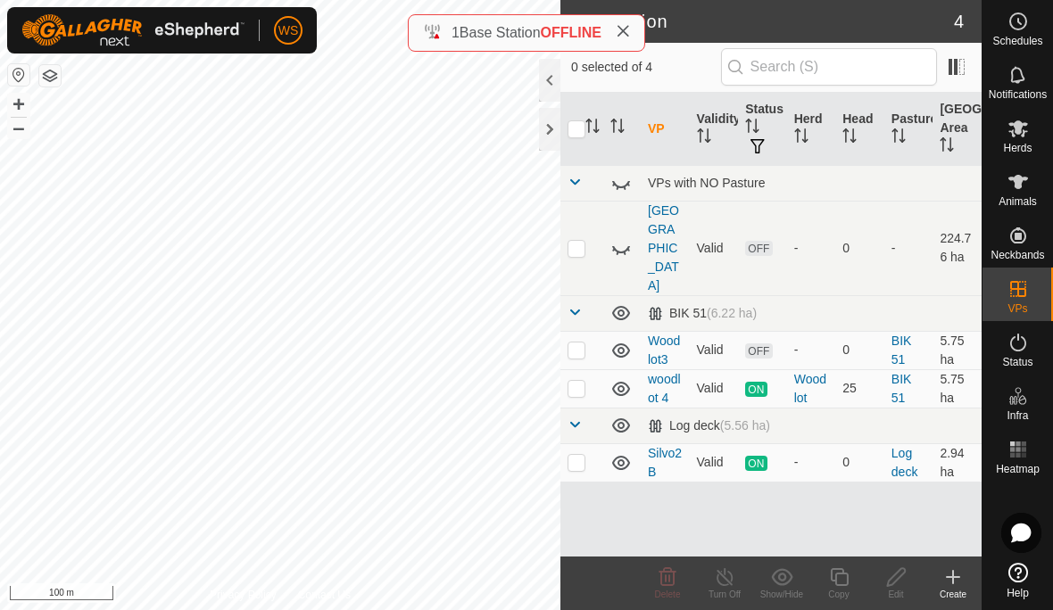
click at [585, 343] on p-checkbox at bounding box center [577, 350] width 18 height 14
checkbox input "true"
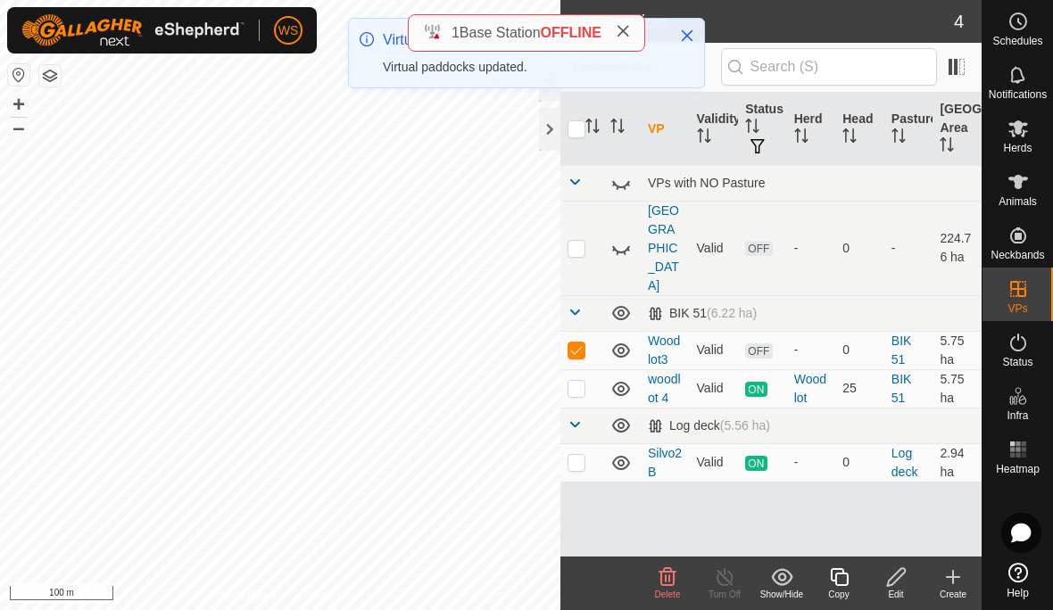
click at [790, 596] on div "Show/Hide" at bounding box center [781, 594] width 57 height 13
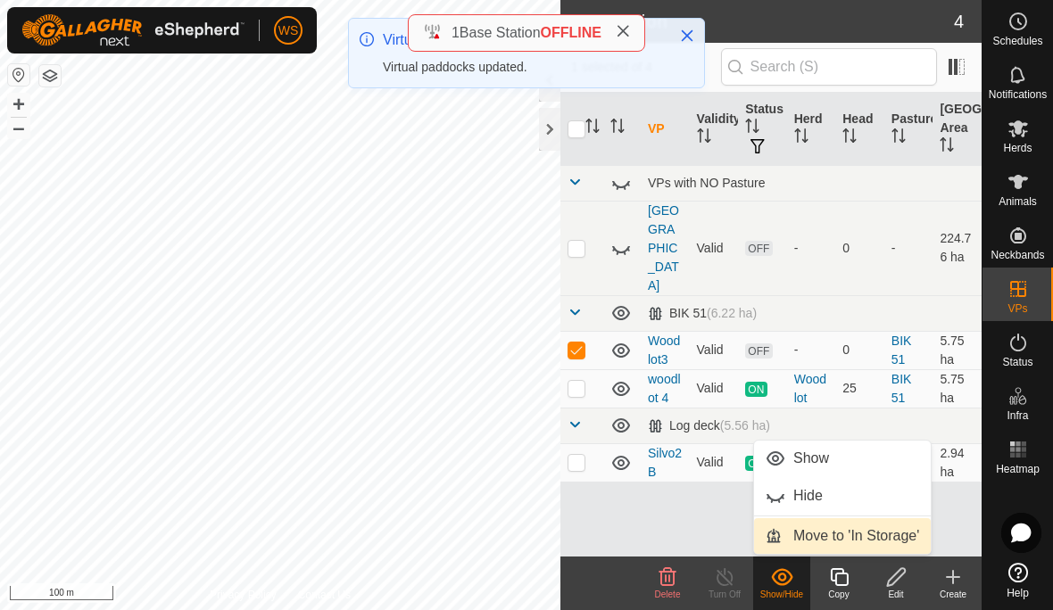
click at [871, 542] on span "Move to 'In Storage'" at bounding box center [856, 536] width 126 height 21
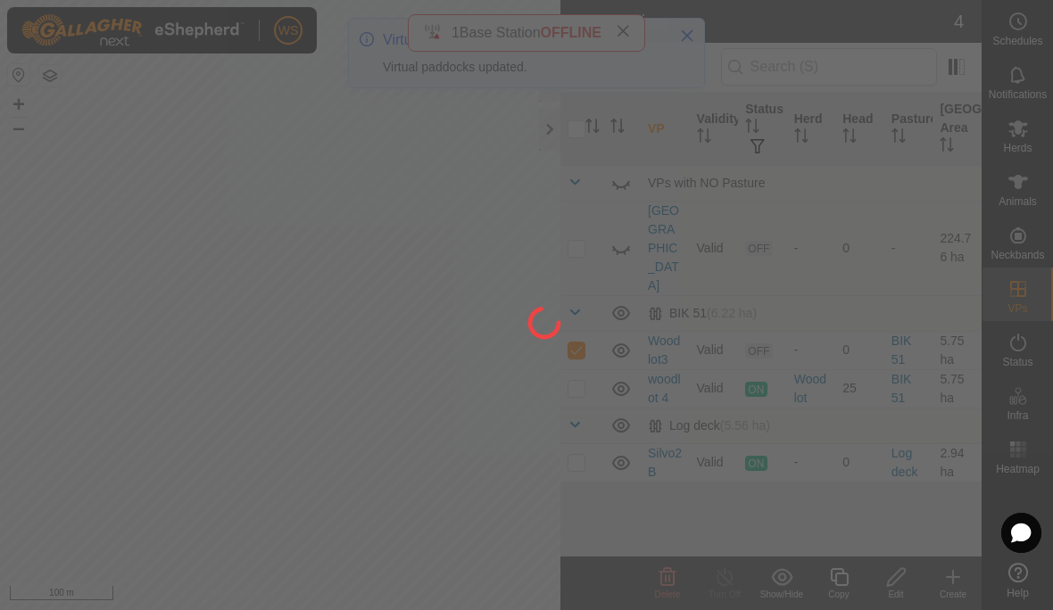
checkbox input "false"
